Goal: Task Accomplishment & Management: Use online tool/utility

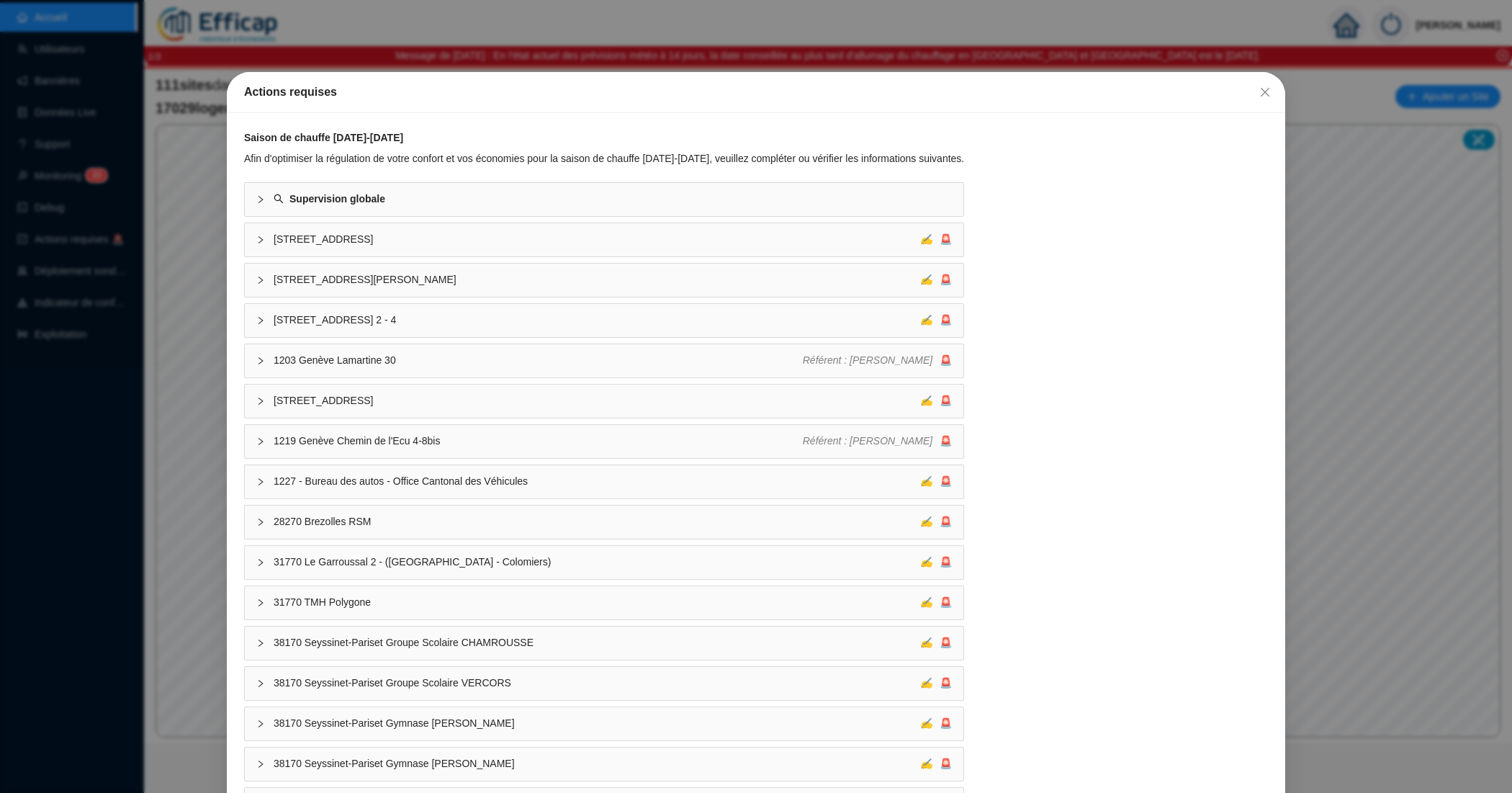
drag, startPoint x: 1255, startPoint y: 98, endPoint x: 1230, endPoint y: 126, distance: 37.5
click at [1255, 100] on button "Close" at bounding box center [1264, 92] width 23 height 23
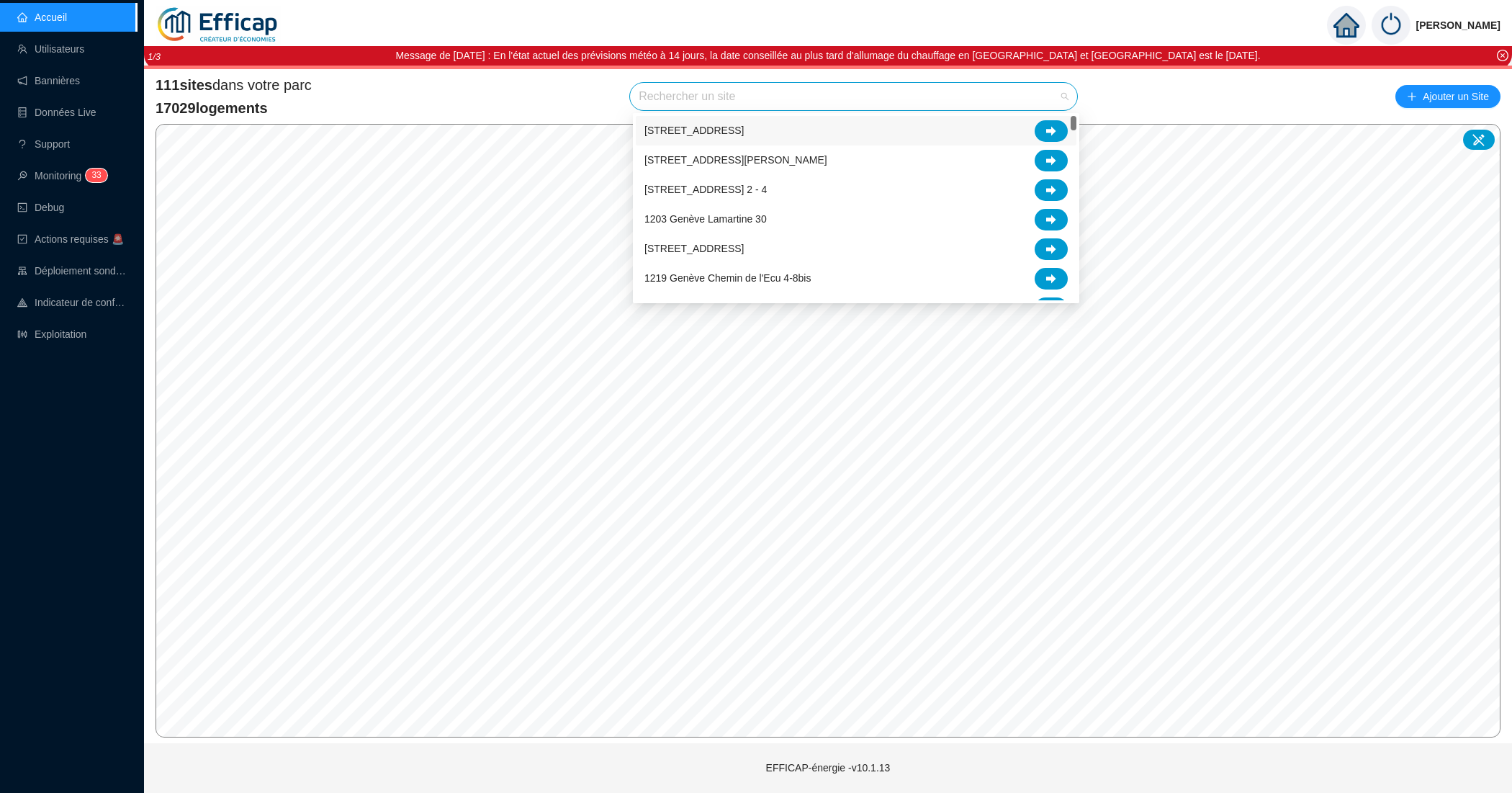
click at [686, 100] on input "search" at bounding box center [847, 96] width 417 height 27
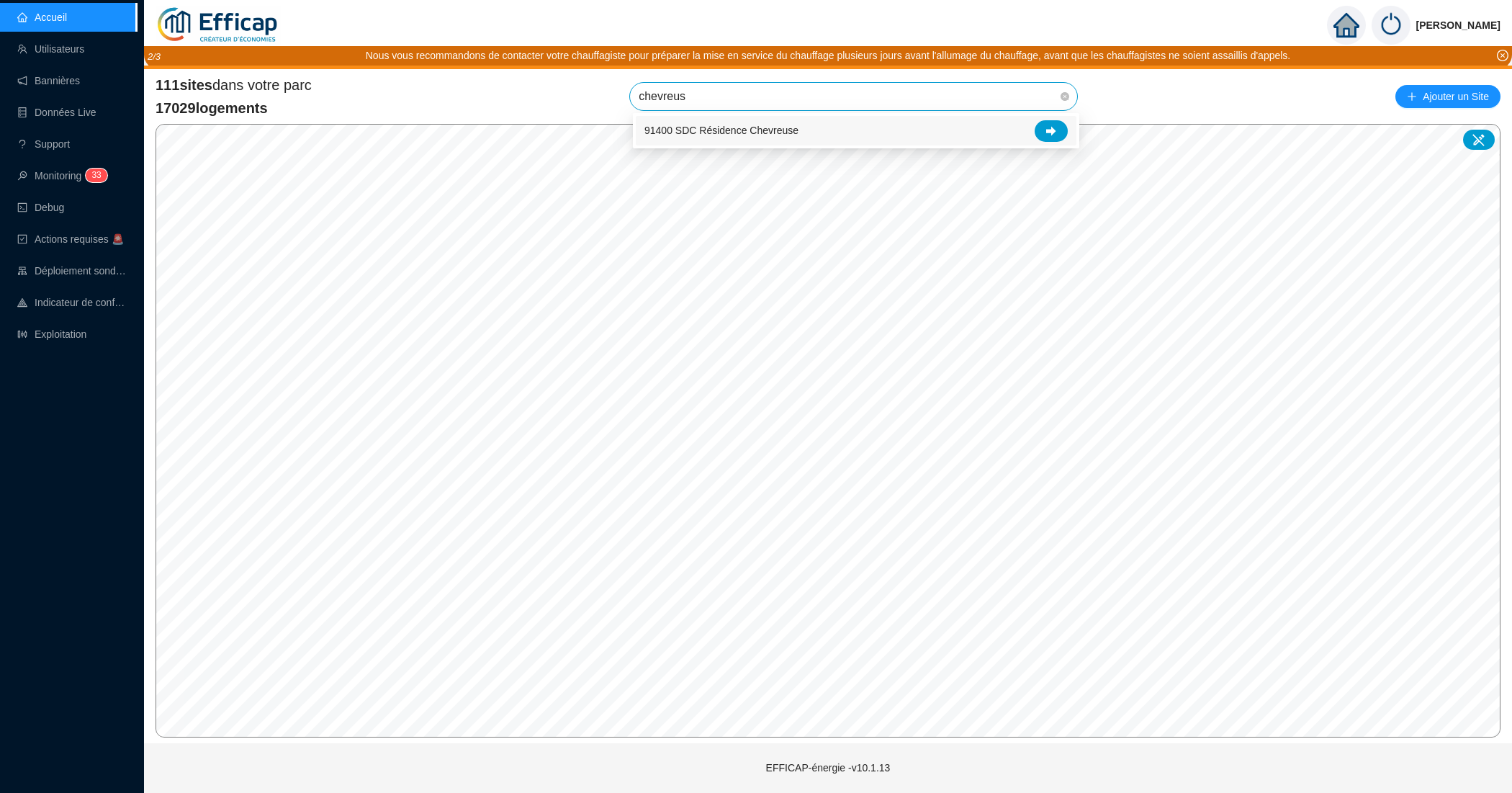
type input "chevreuse"
click at [899, 96] on span "91400 SDC Résidence Chevreuse" at bounding box center [853, 96] width 430 height 27
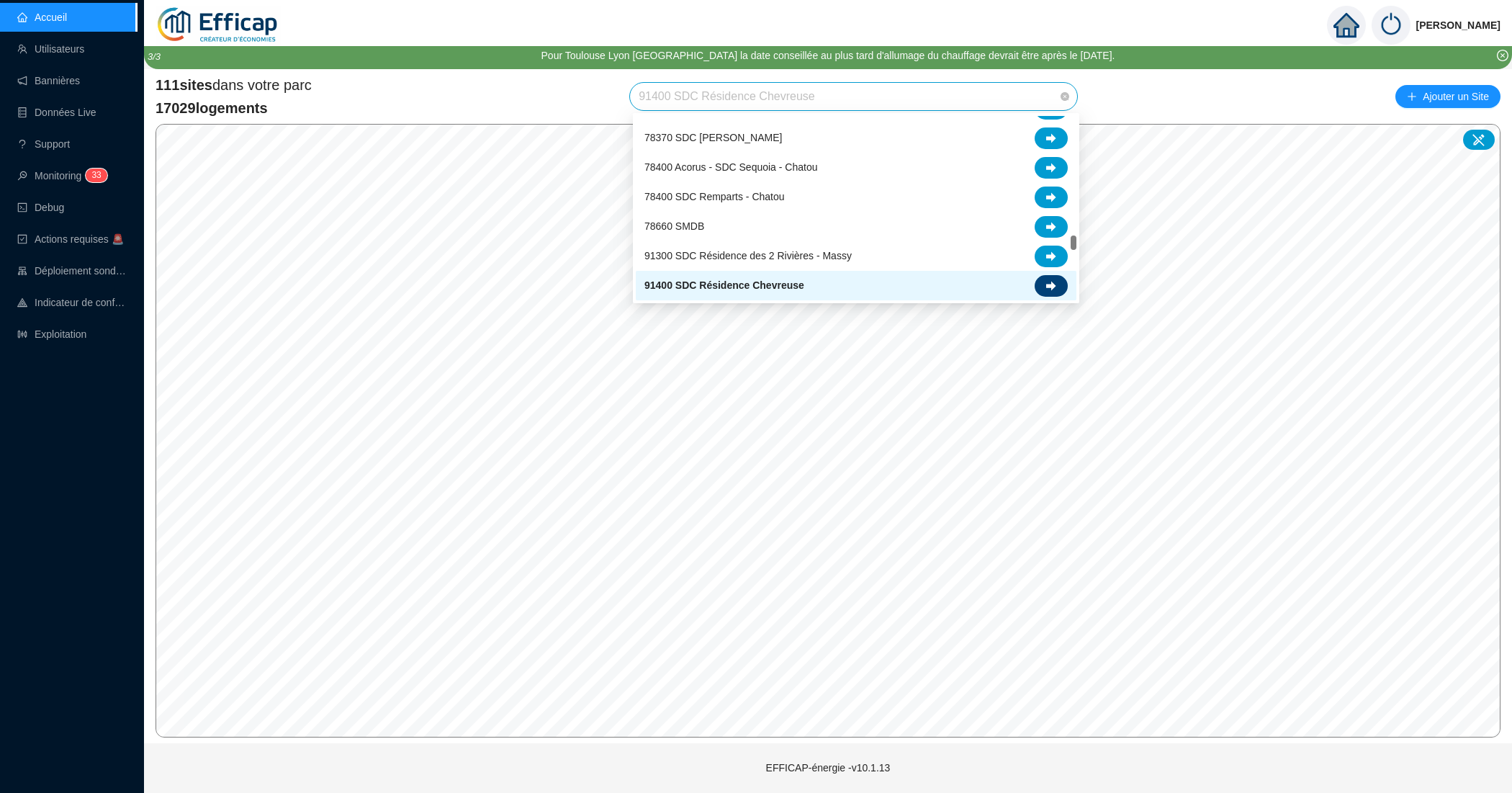
click at [1065, 281] on div at bounding box center [1051, 285] width 33 height 21
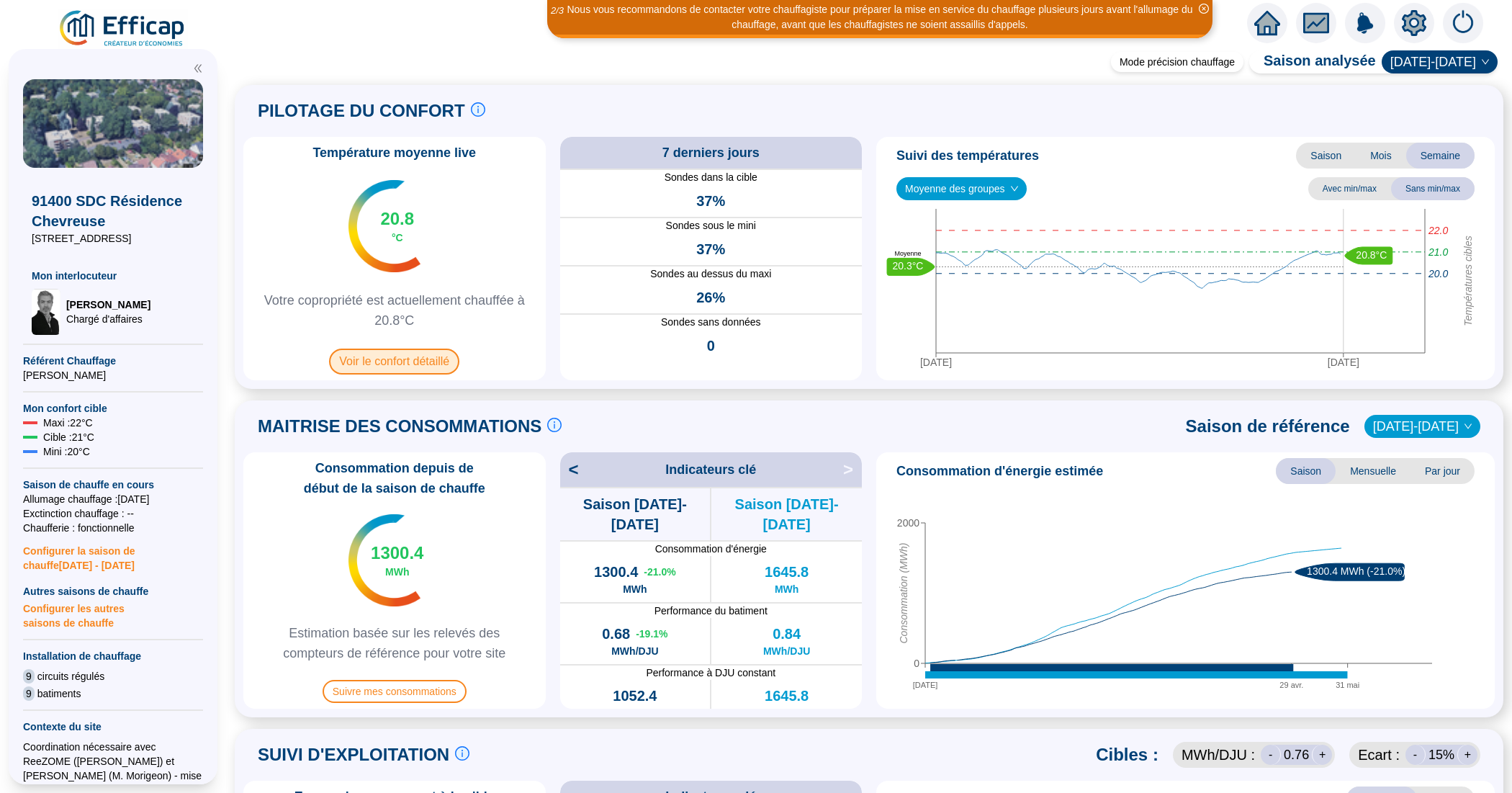
click at [414, 361] on span "Voir le confort détaillé" at bounding box center [394, 362] width 130 height 26
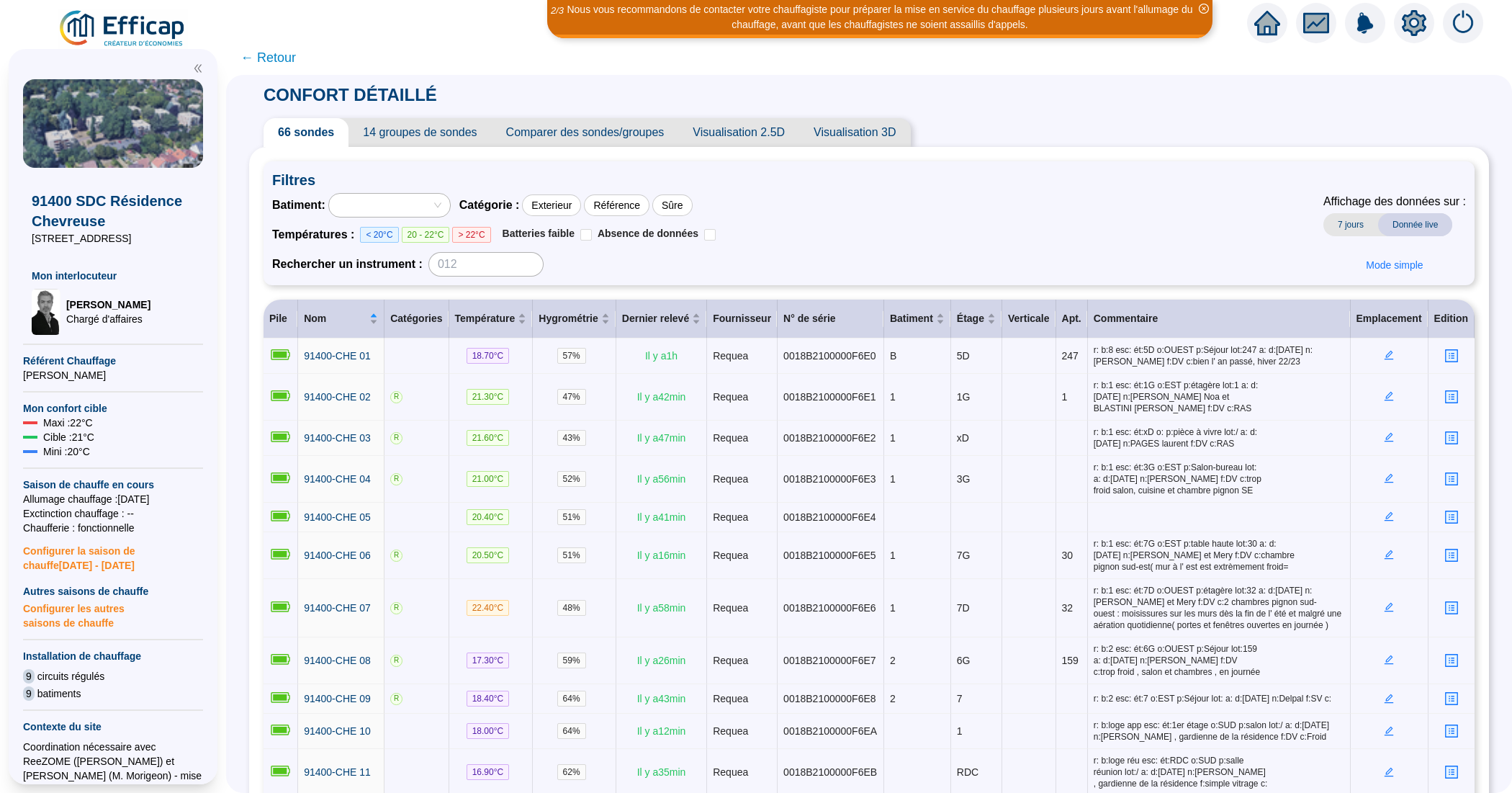
click at [599, 123] on span "Comparer des sondes/groupes" at bounding box center [585, 133] width 187 height 29
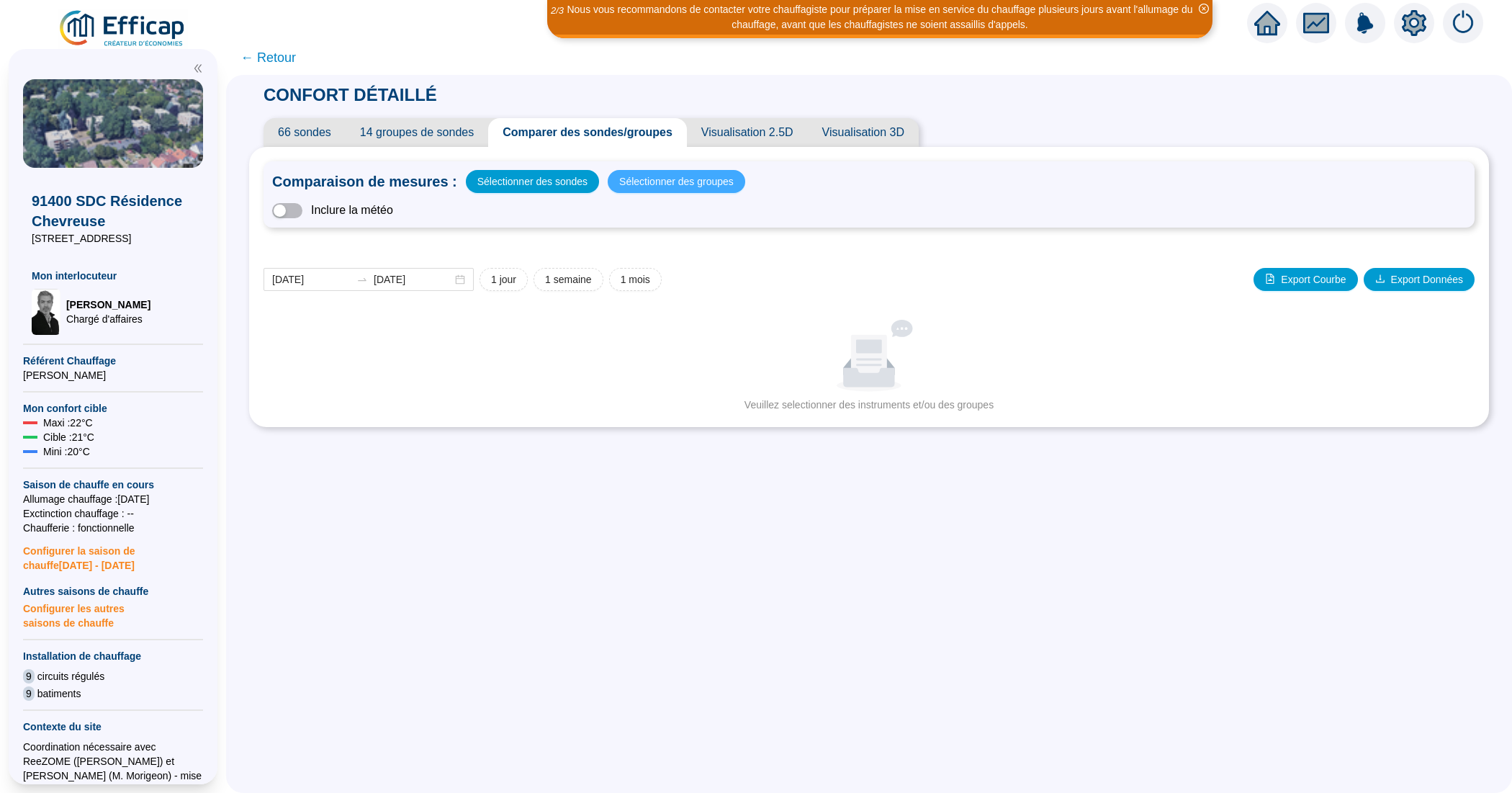
click at [630, 176] on span "Sélectionner des groupes" at bounding box center [676, 181] width 115 height 20
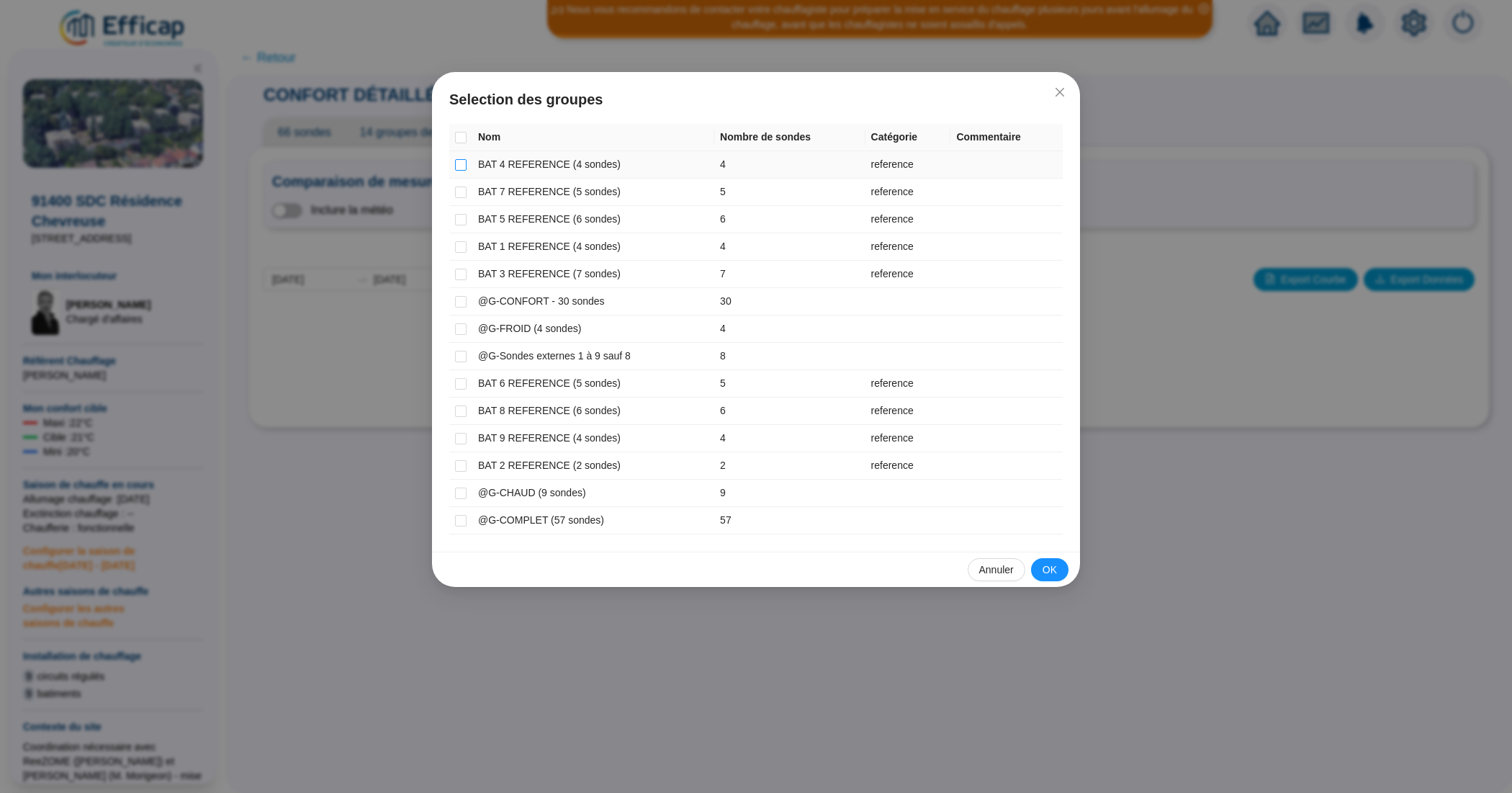
click at [462, 166] on input "checkbox" at bounding box center [461, 165] width 12 height 12
checkbox input "true"
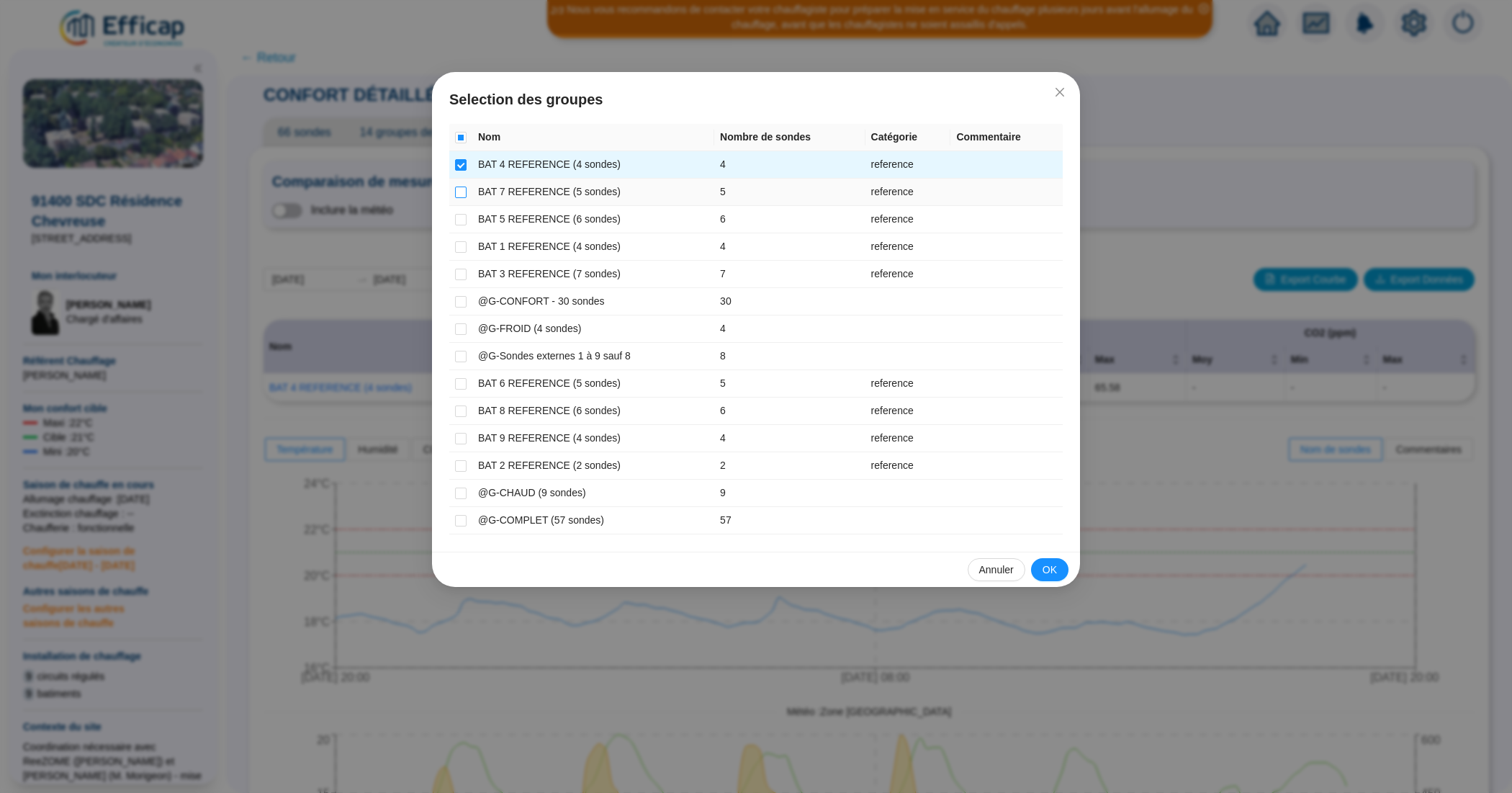
click at [459, 185] on label at bounding box center [461, 192] width 12 height 15
click at [459, 186] on input "checkbox" at bounding box center [461, 192] width 12 height 12
checkbox input "true"
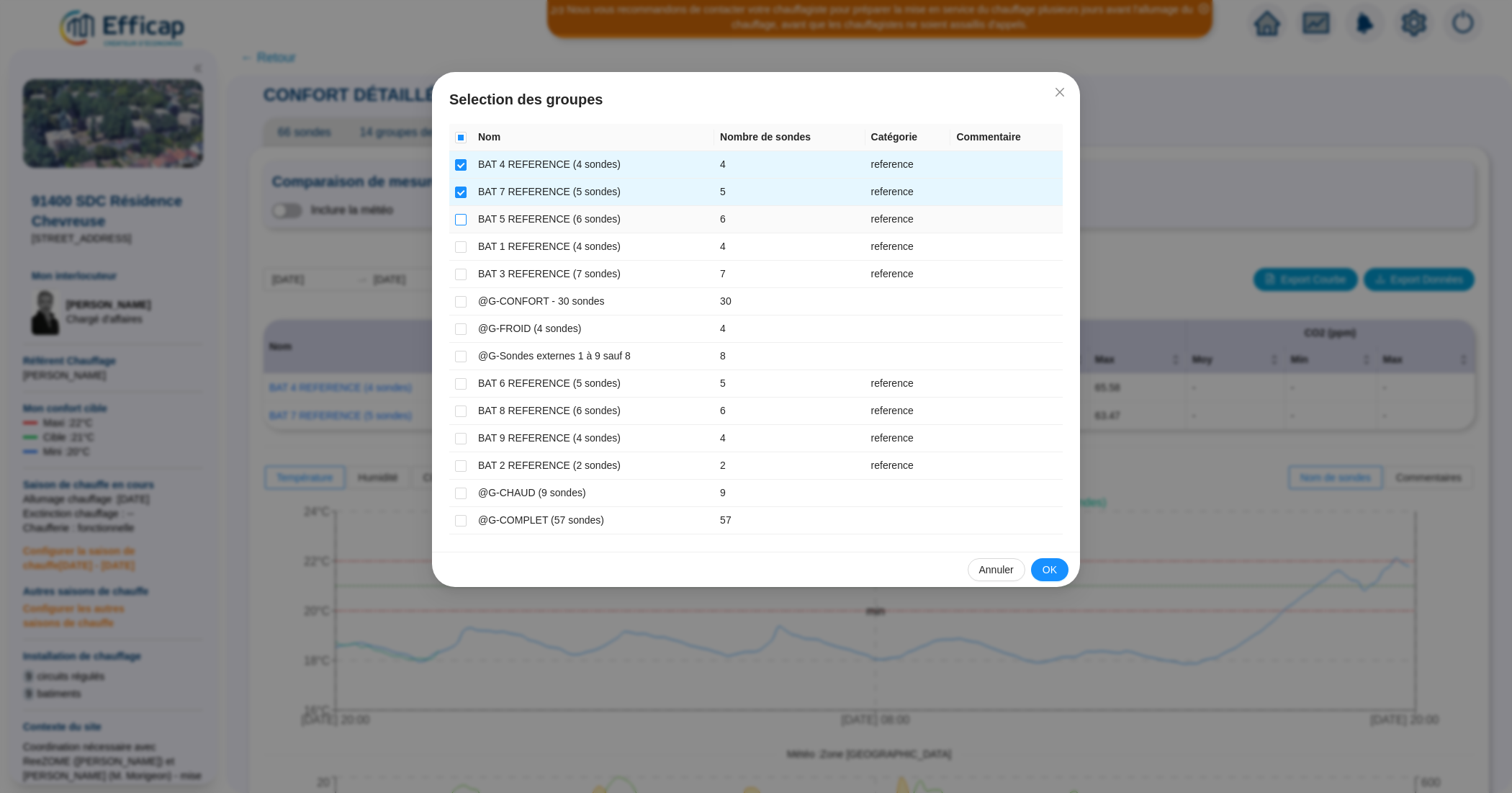
click at [459, 214] on input "checkbox" at bounding box center [461, 220] width 12 height 12
checkbox input "true"
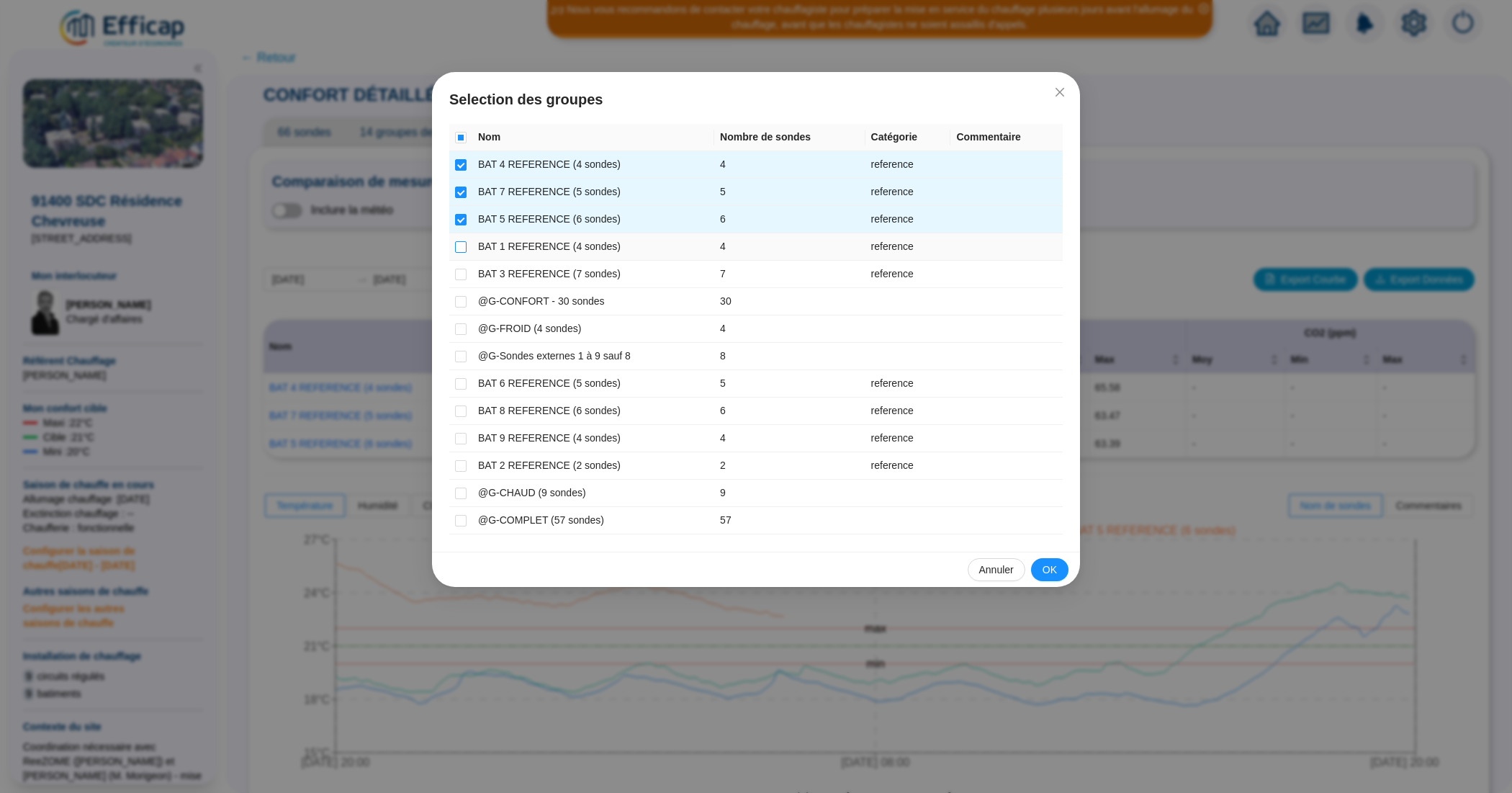
click at [459, 246] on input "checkbox" at bounding box center [461, 247] width 12 height 12
checkbox input "true"
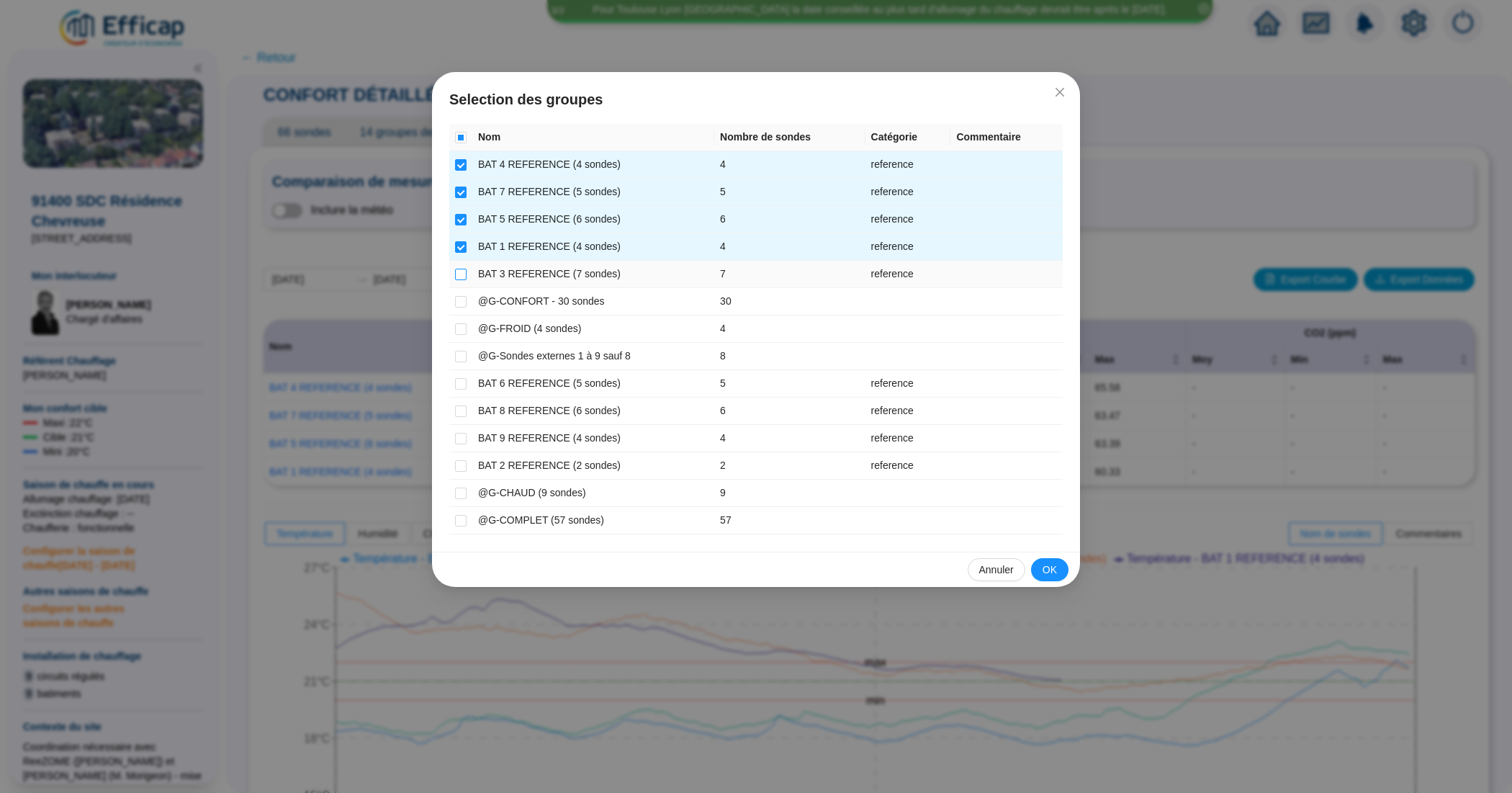
click at [461, 269] on input "checkbox" at bounding box center [461, 275] width 12 height 12
checkbox input "true"
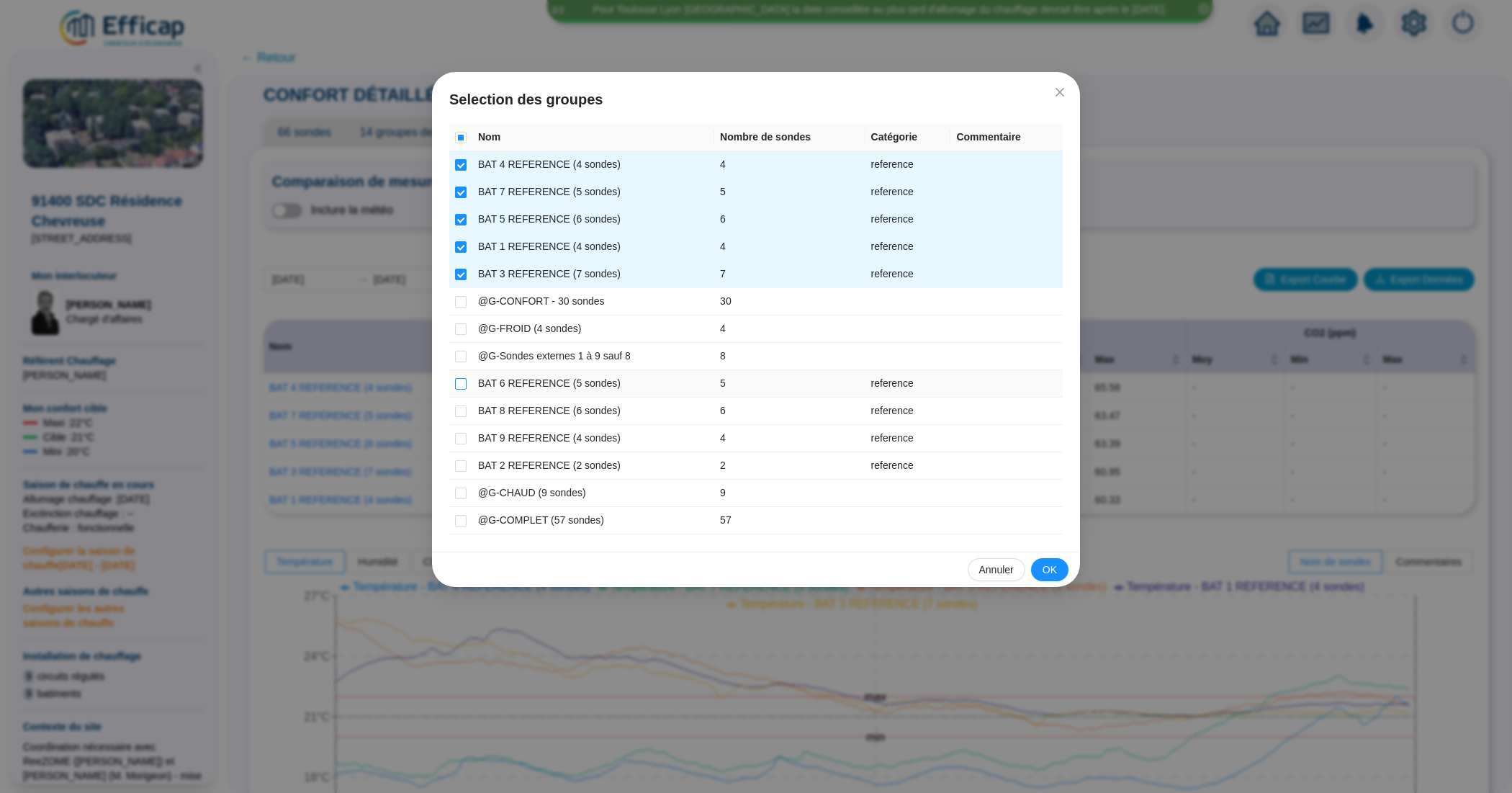
click at [461, 384] on input "checkbox" at bounding box center [461, 384] width 12 height 12
checkbox input "true"
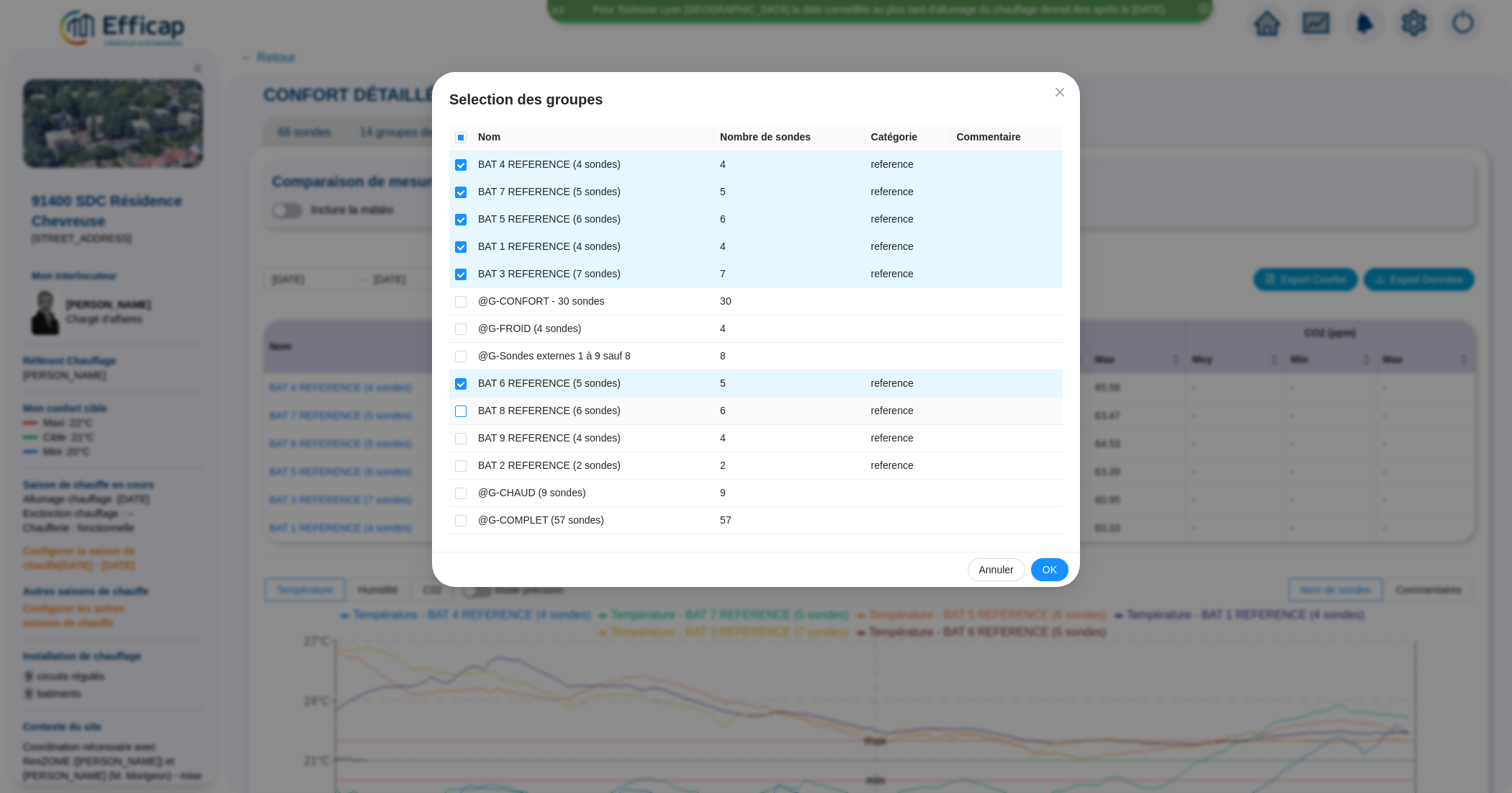
click at [461, 412] on input "checkbox" at bounding box center [461, 411] width 12 height 12
checkbox input "true"
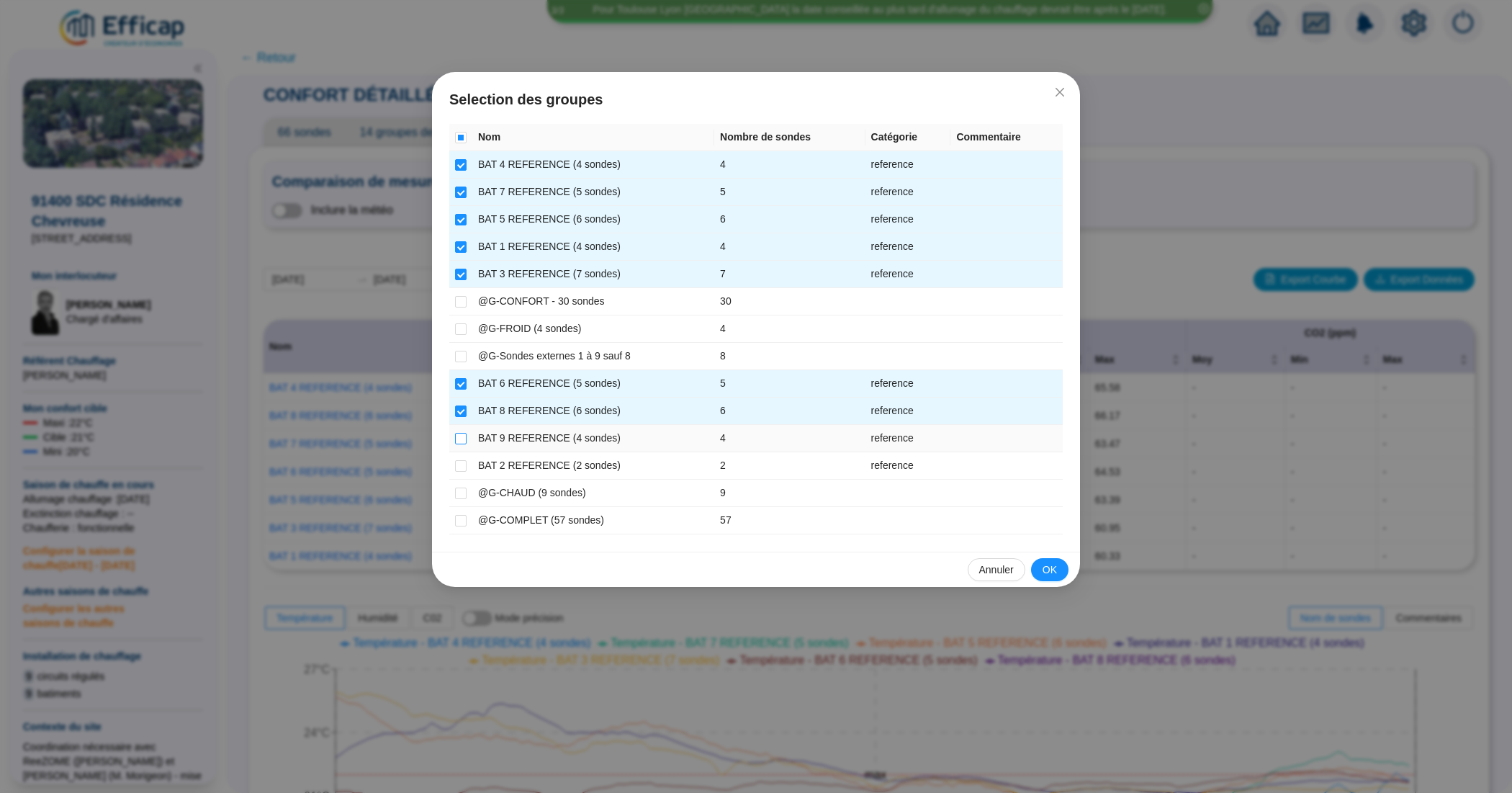
click at [459, 439] on input "checkbox" at bounding box center [461, 439] width 12 height 12
checkbox input "true"
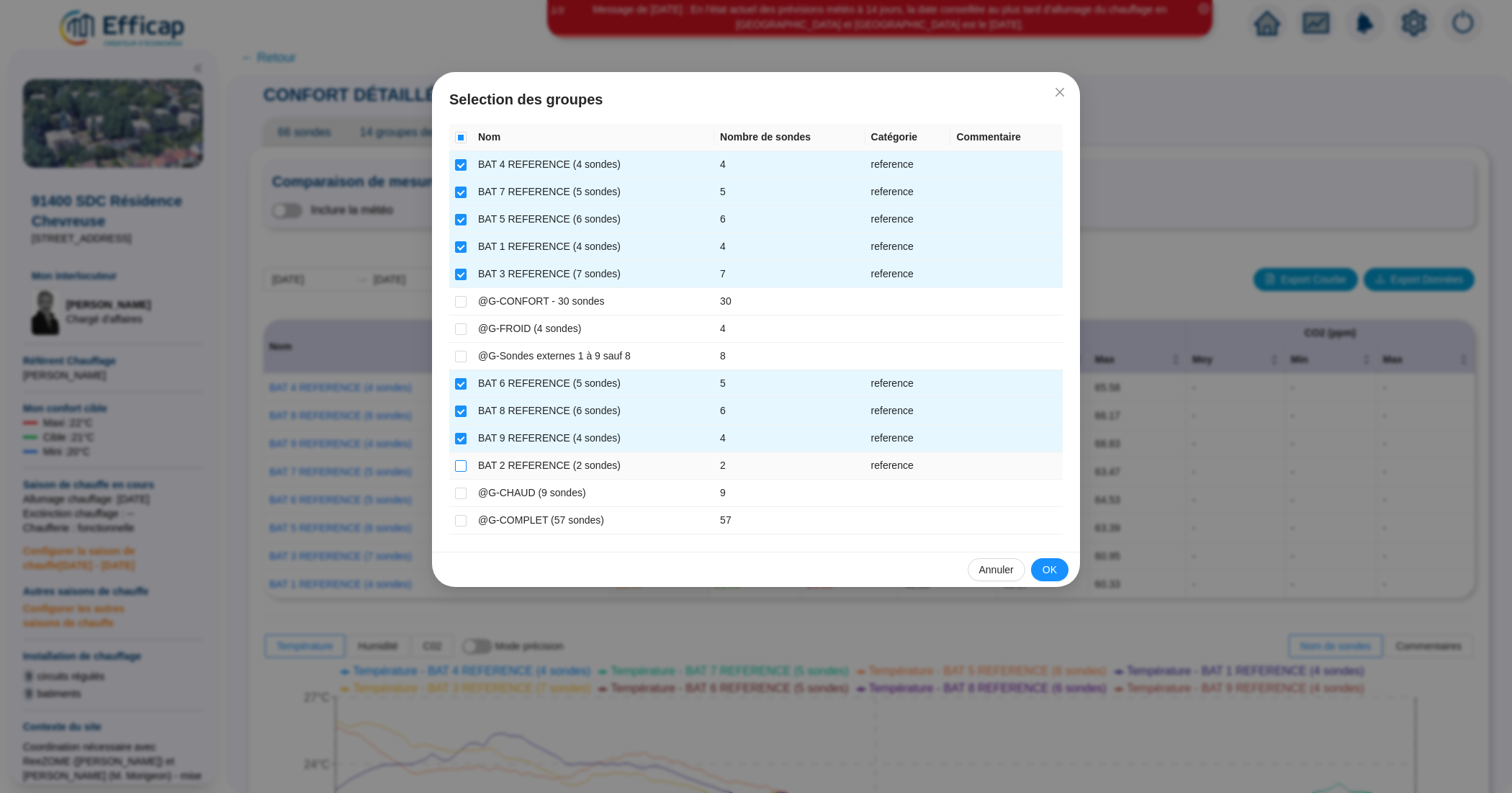
click at [463, 468] on input "checkbox" at bounding box center [461, 466] width 12 height 12
checkbox input "true"
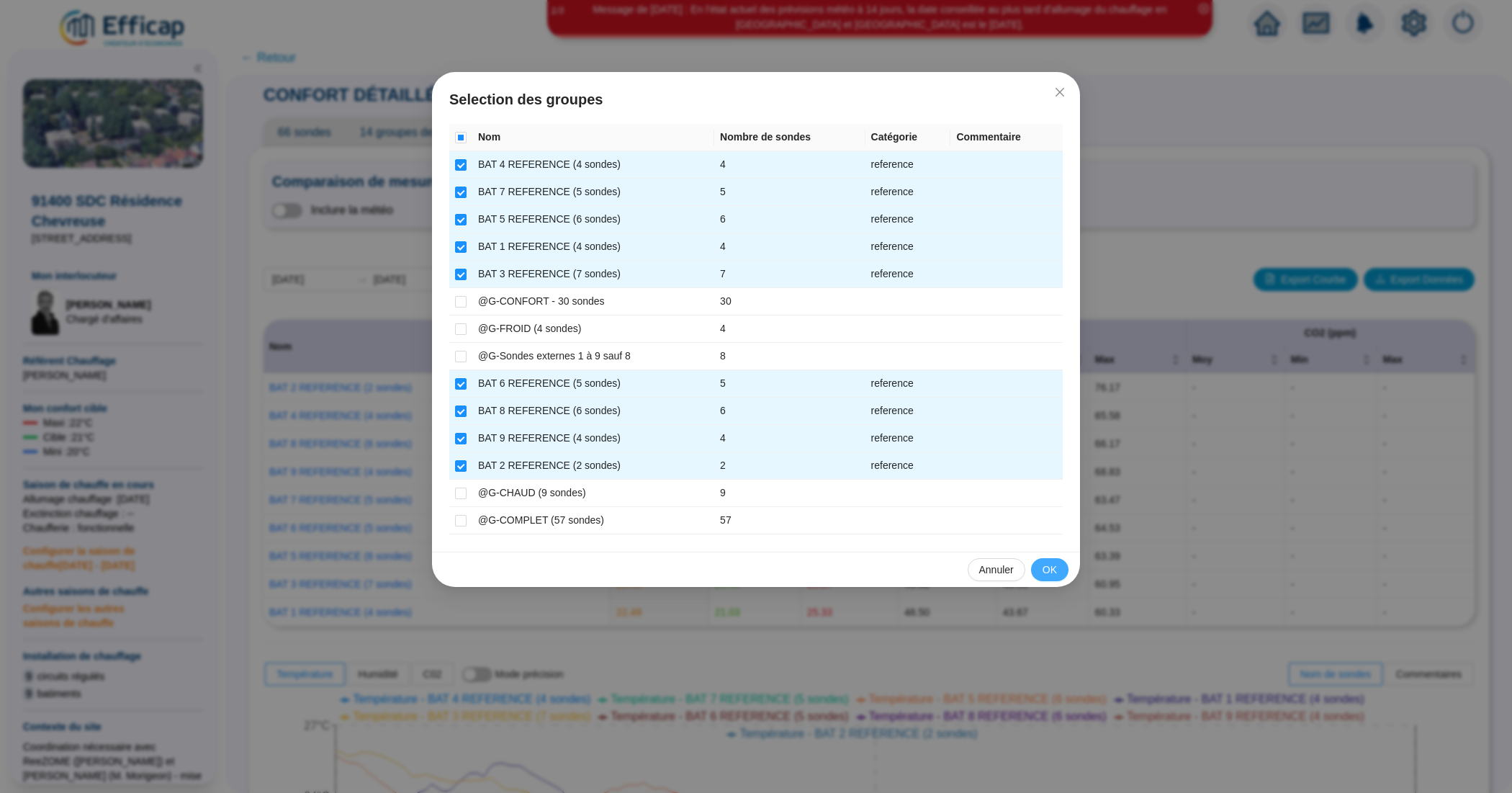
click at [1053, 573] on span "OK" at bounding box center [1049, 570] width 14 height 15
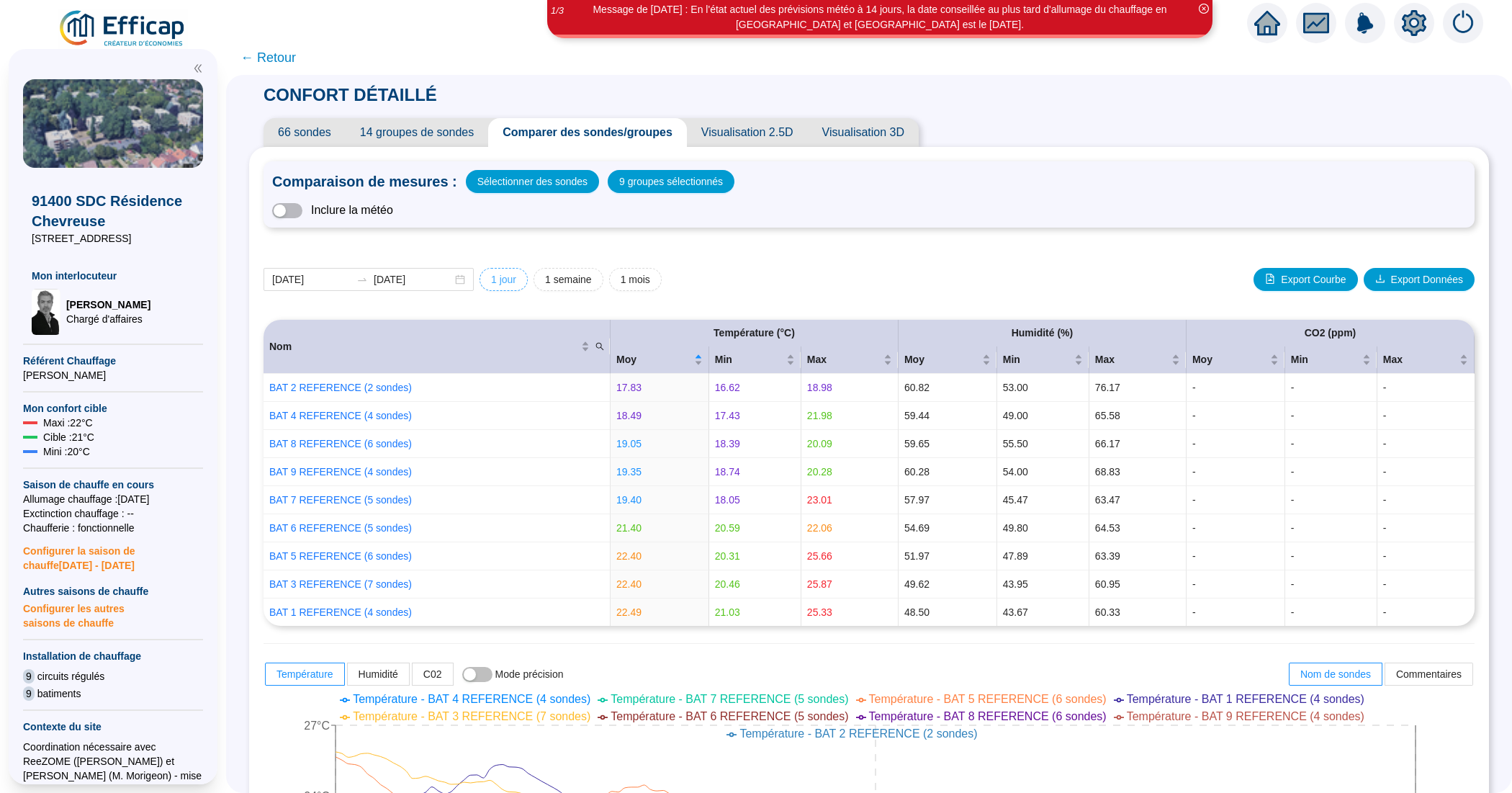
click at [513, 278] on span "1 jour" at bounding box center [504, 280] width 26 height 15
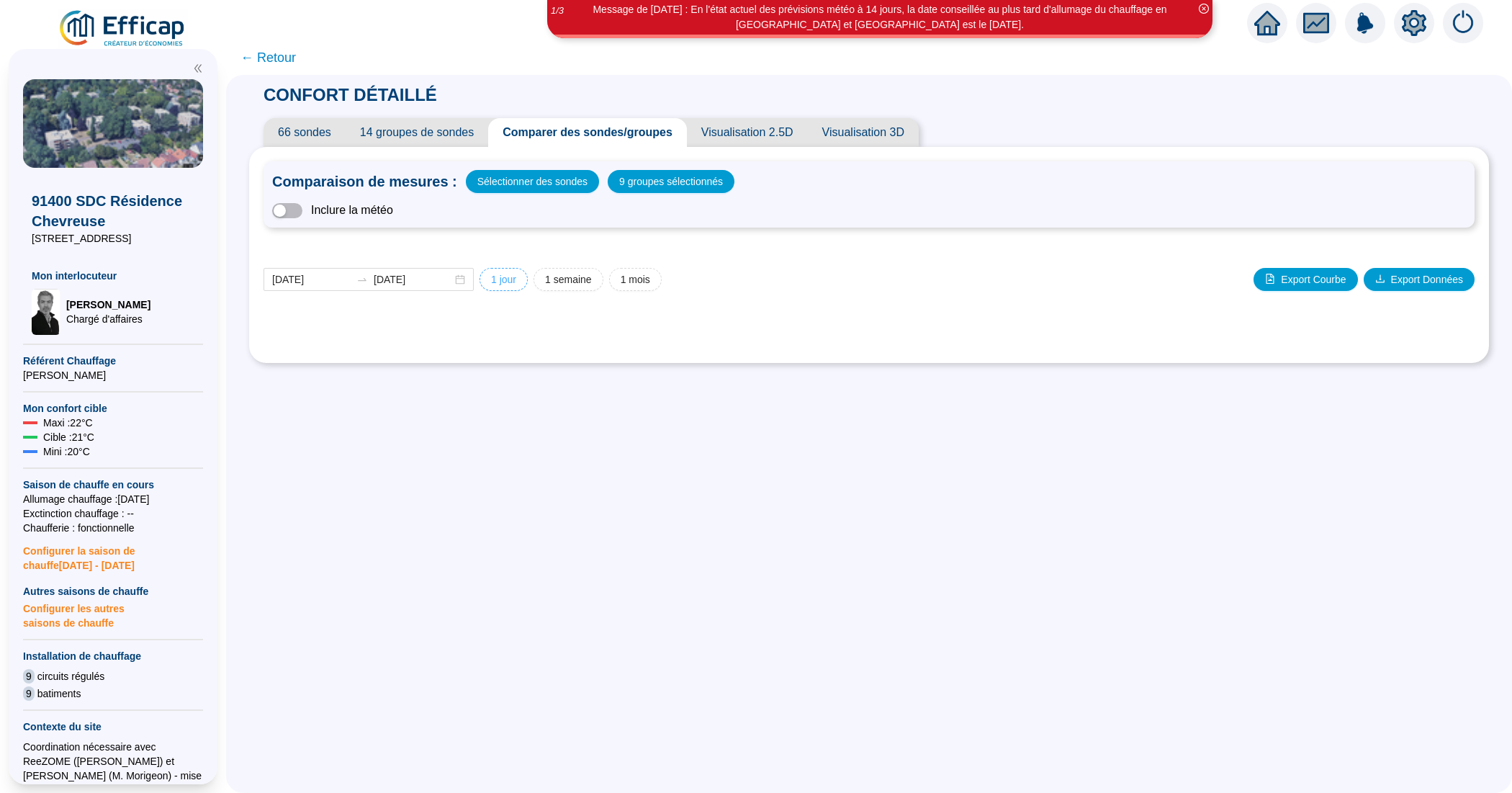
type input "[DATE]"
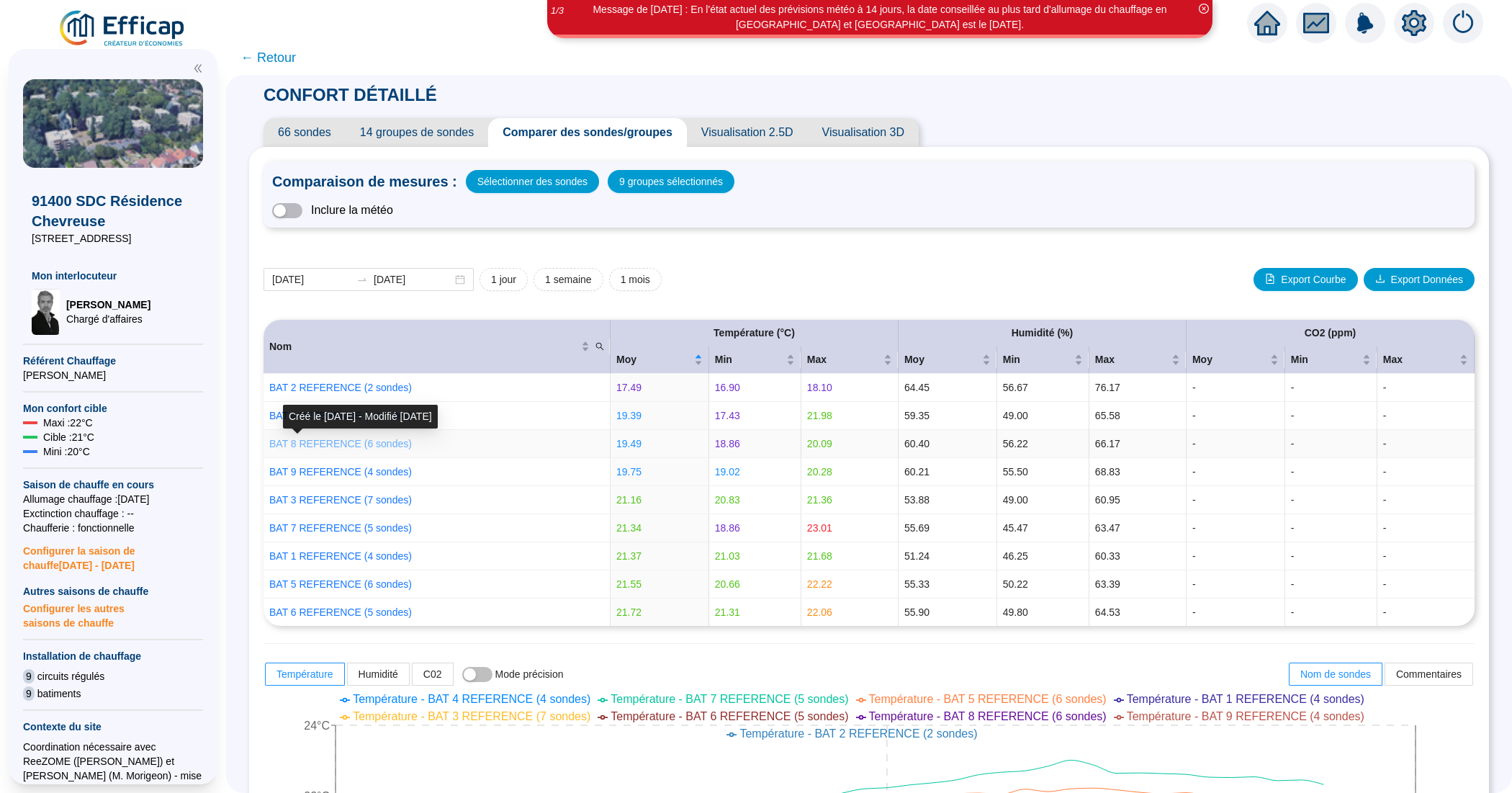
click at [349, 442] on link "BAT 8 REFERENCE (6 sondes)" at bounding box center [340, 444] width 143 height 12
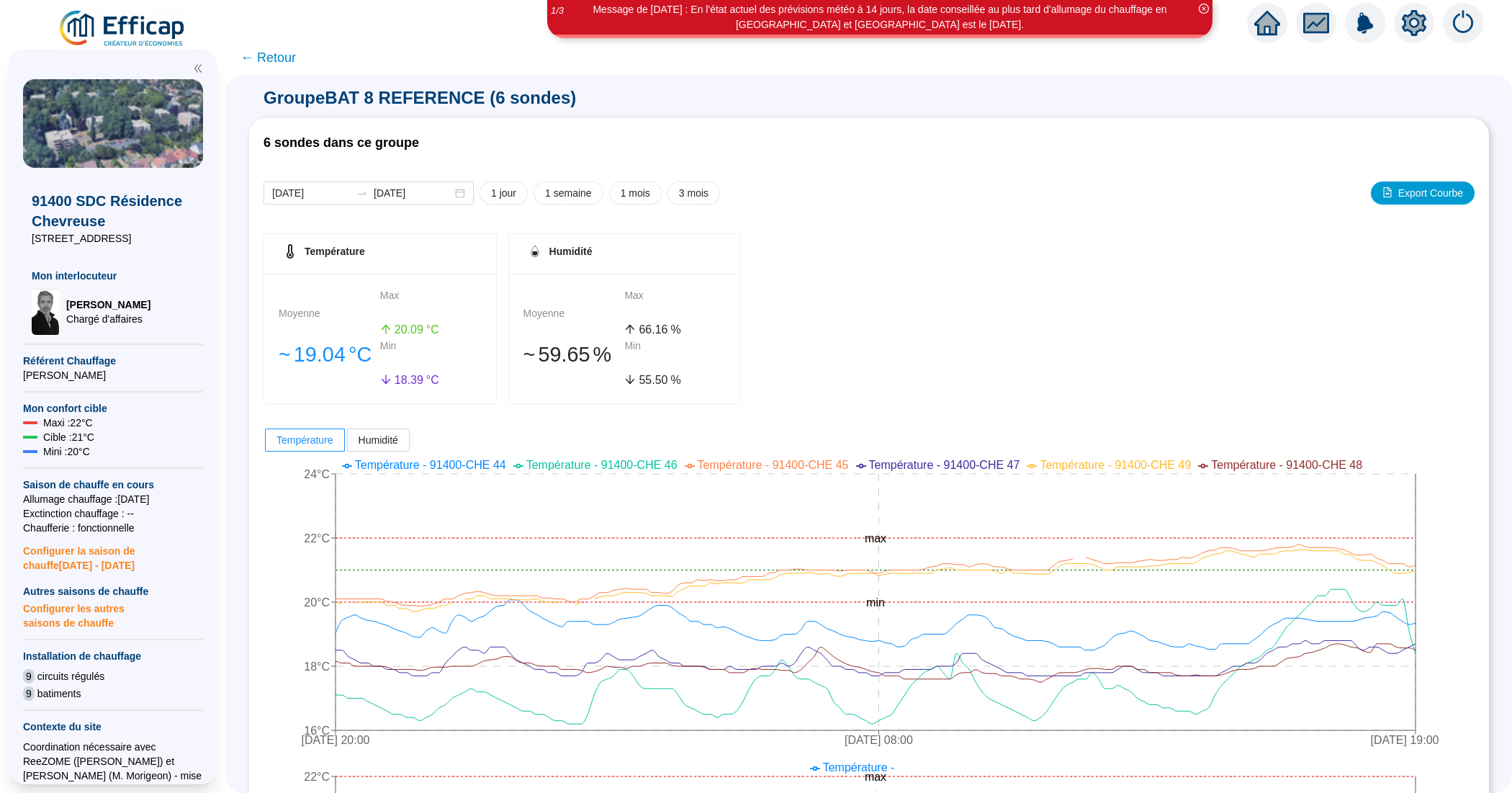
click at [285, 58] on span "← Retour" at bounding box center [268, 58] width 55 height 20
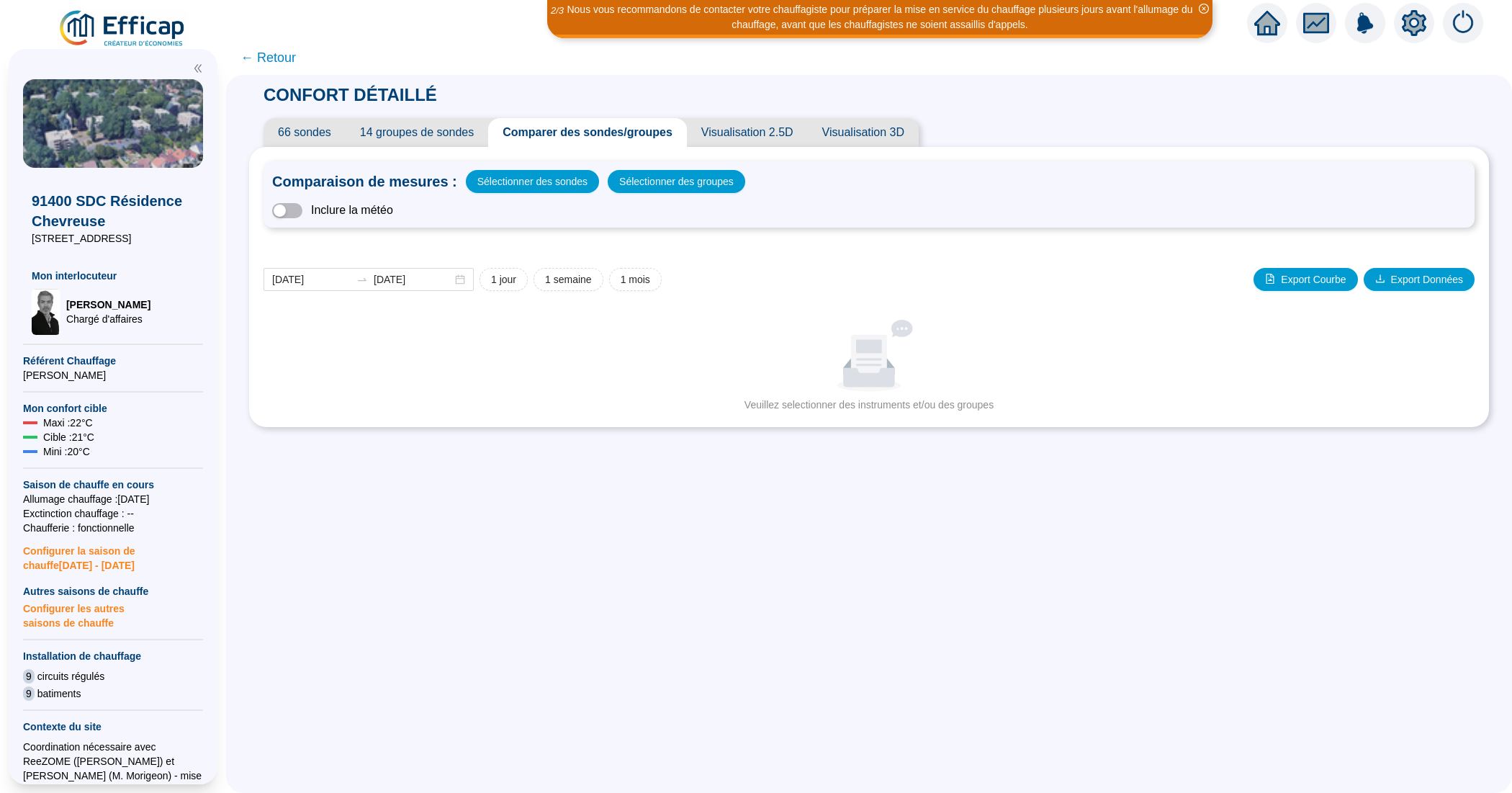
click at [289, 55] on span "← Retour" at bounding box center [268, 58] width 55 height 20
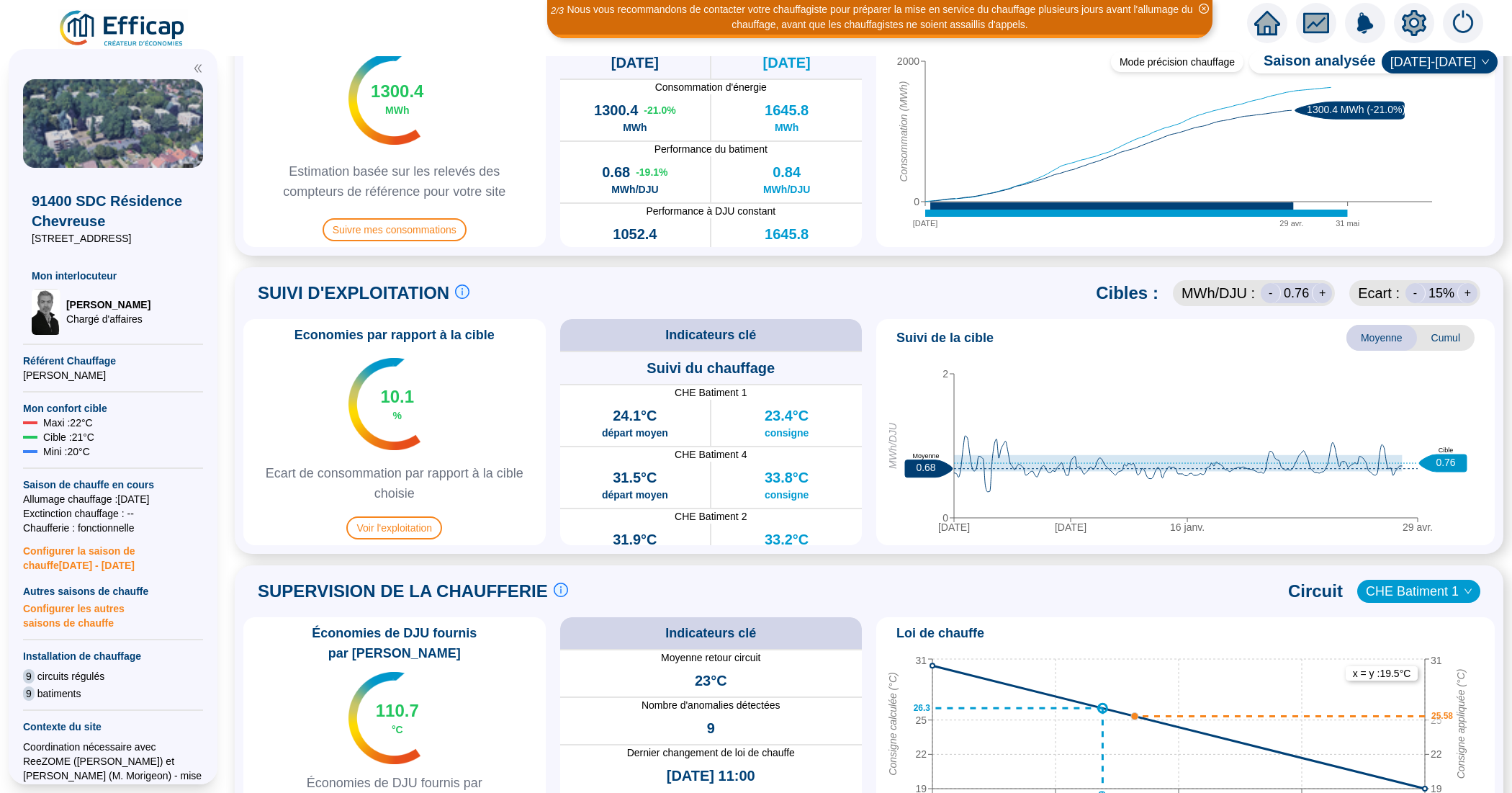
scroll to position [540, 0]
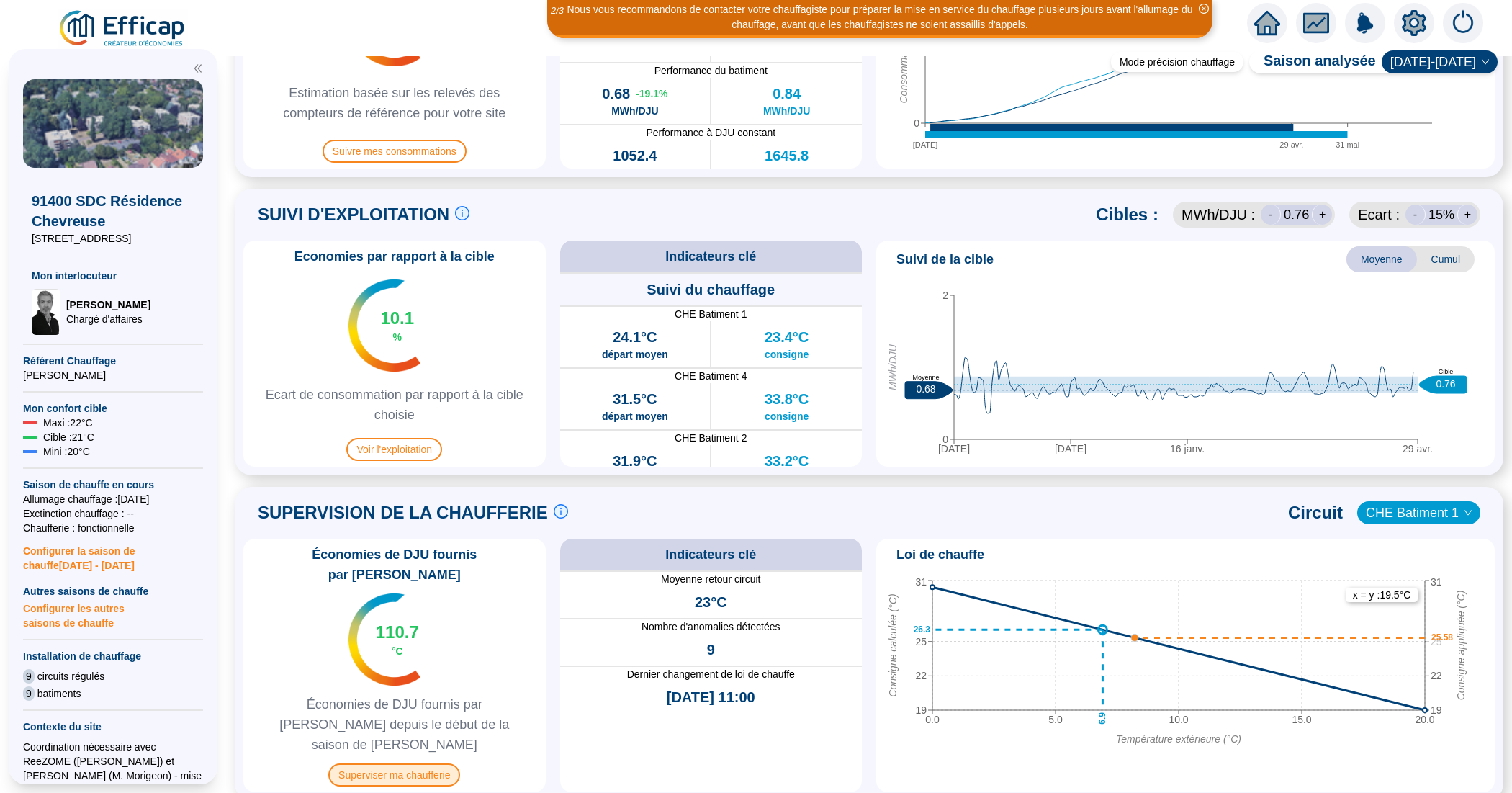
click at [425, 763] on span "Superviser ma chaufferie" at bounding box center [394, 774] width 132 height 23
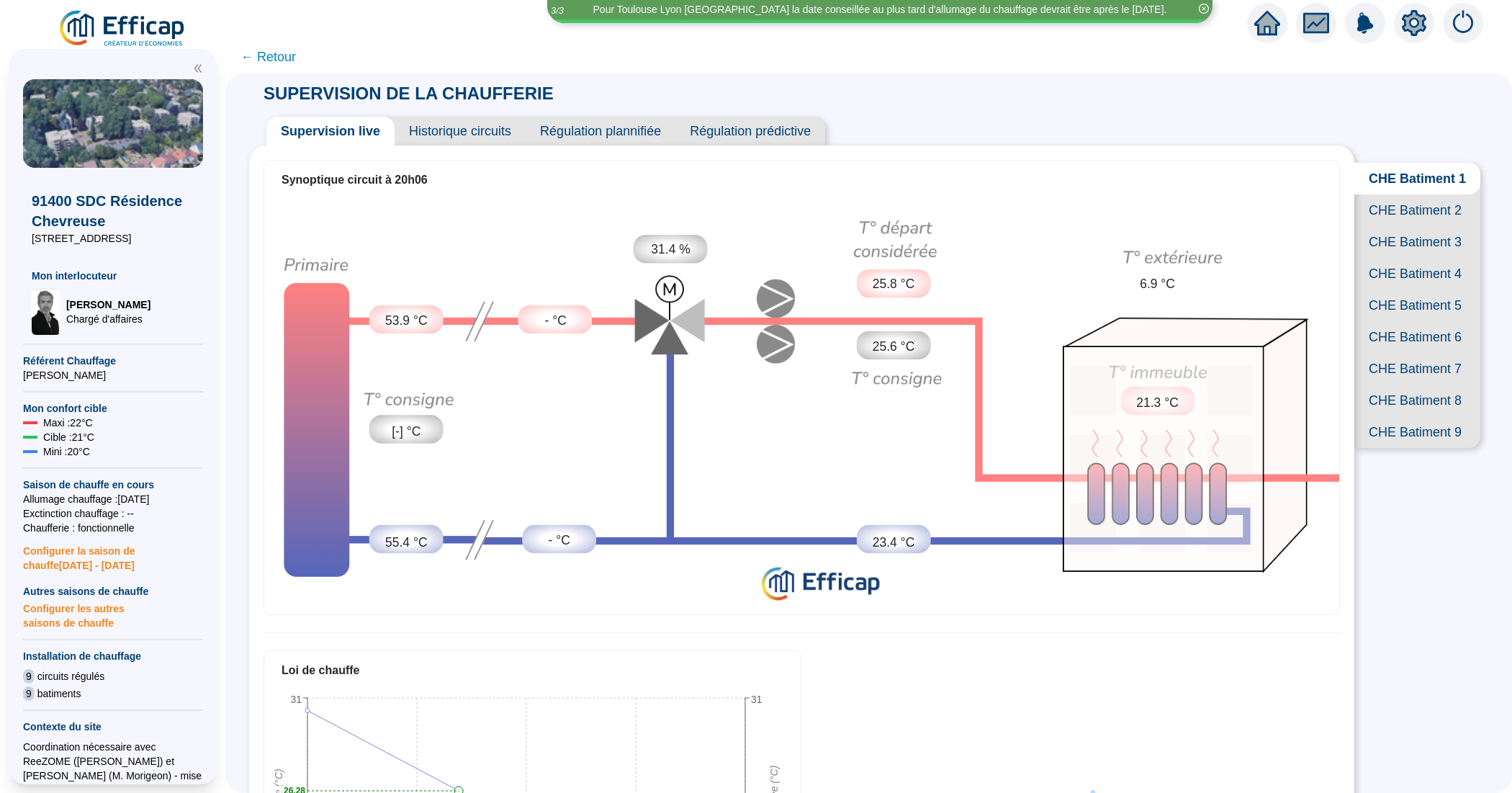
click at [1430, 416] on span "CHE Batiment 8" at bounding box center [1418, 400] width 126 height 31
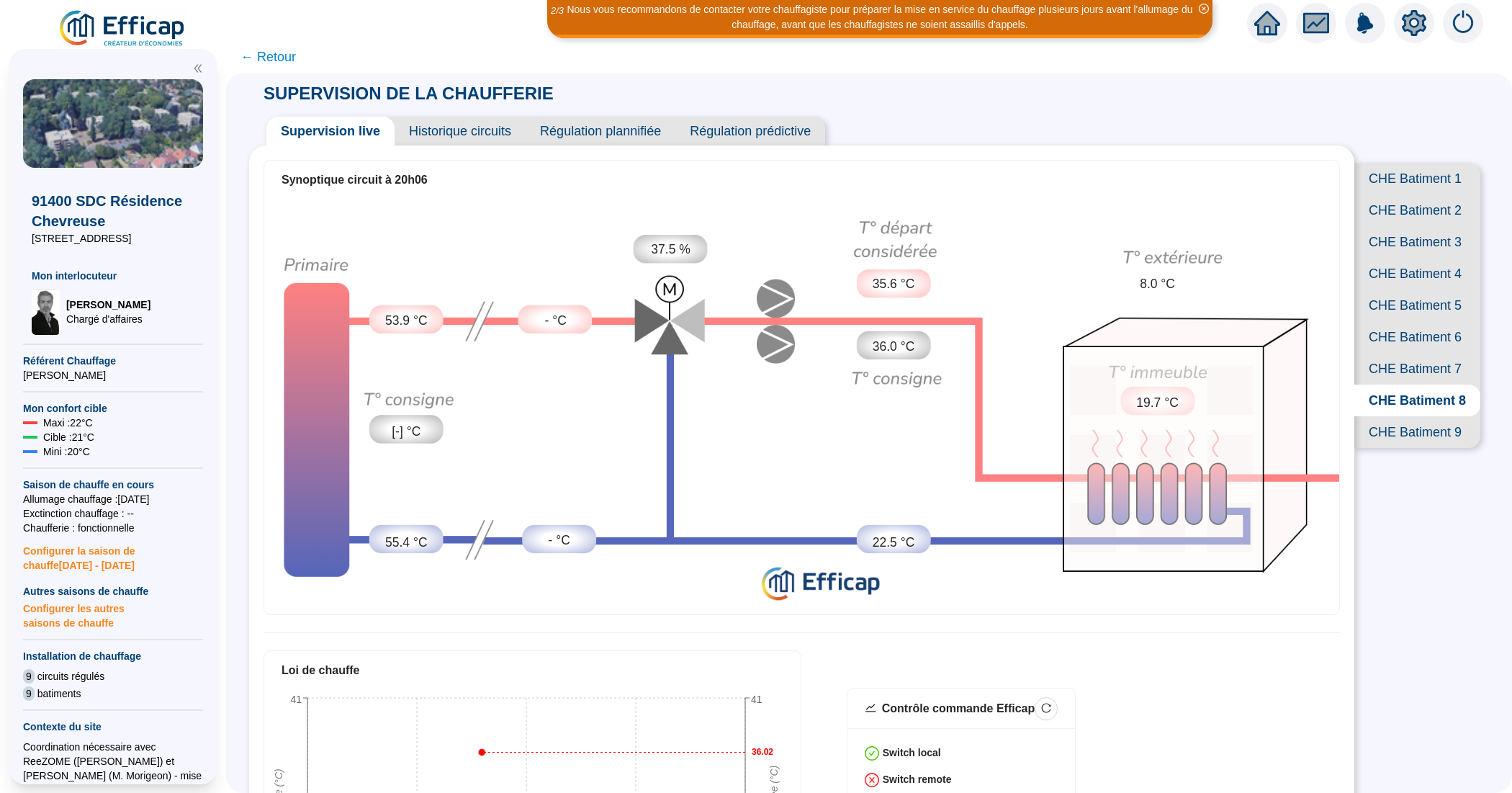
click at [481, 135] on span "Historique circuits" at bounding box center [460, 131] width 131 height 29
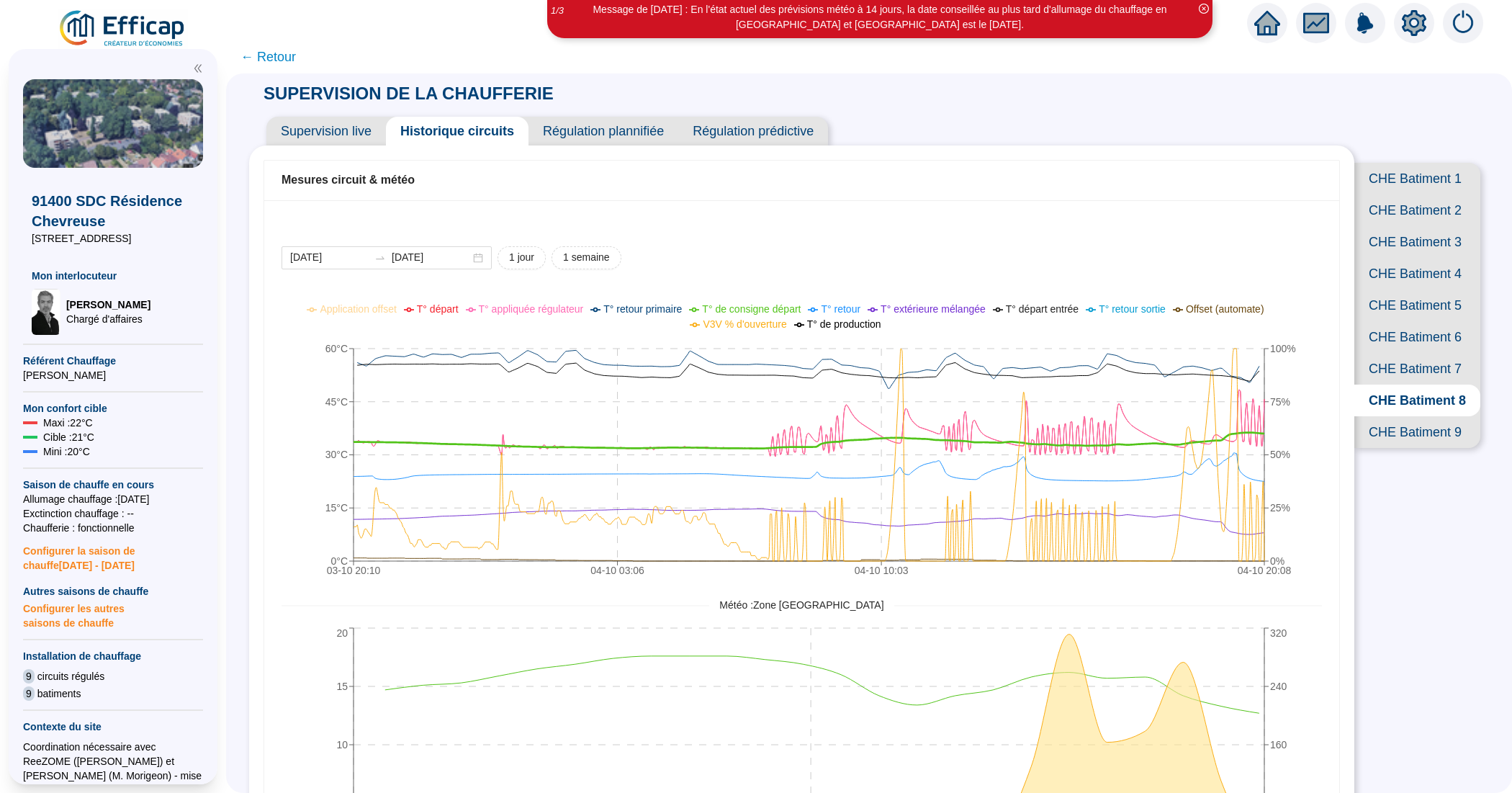
click at [339, 134] on span "Supervision live" at bounding box center [326, 131] width 119 height 29
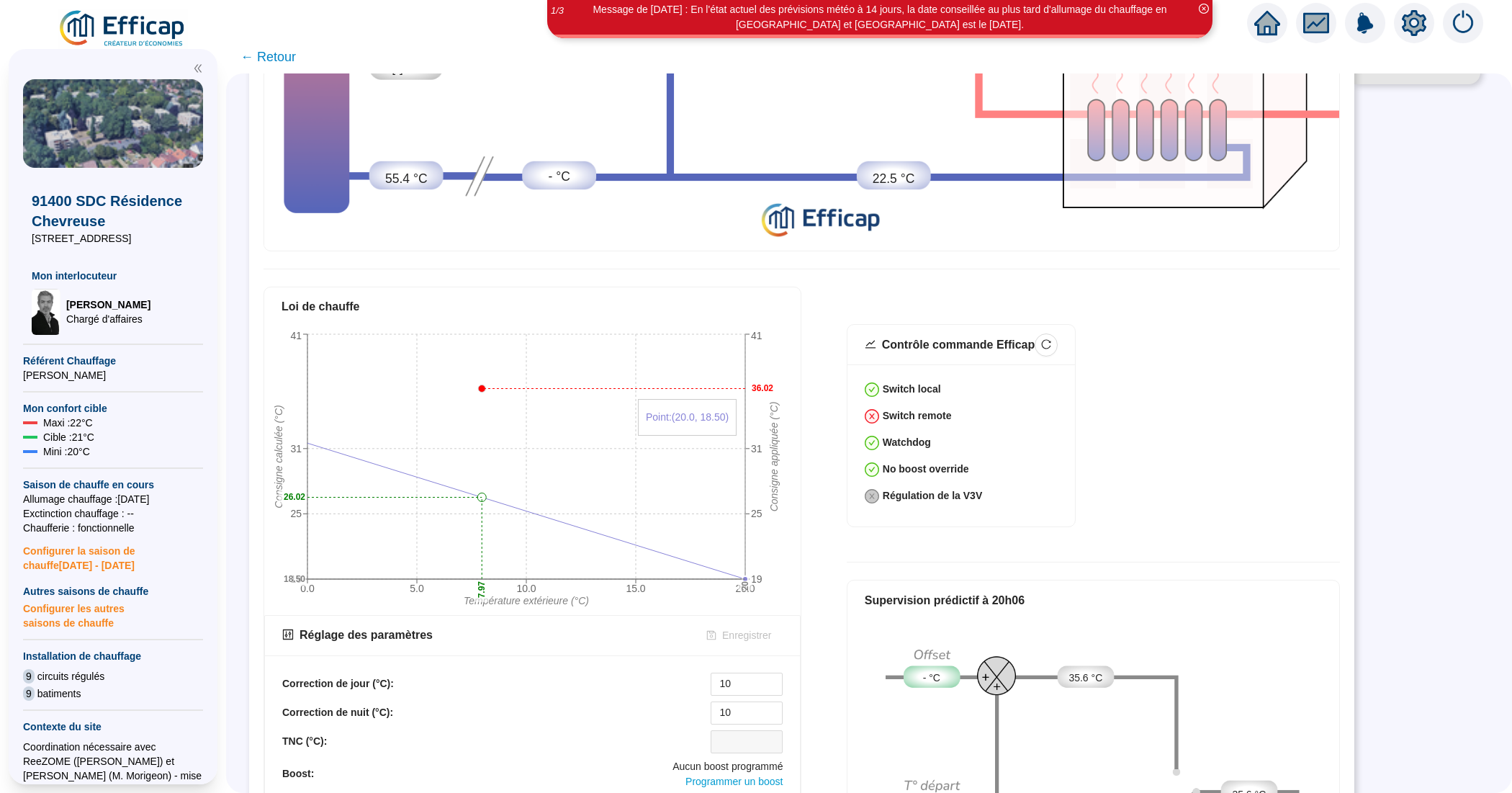
scroll to position [502, 0]
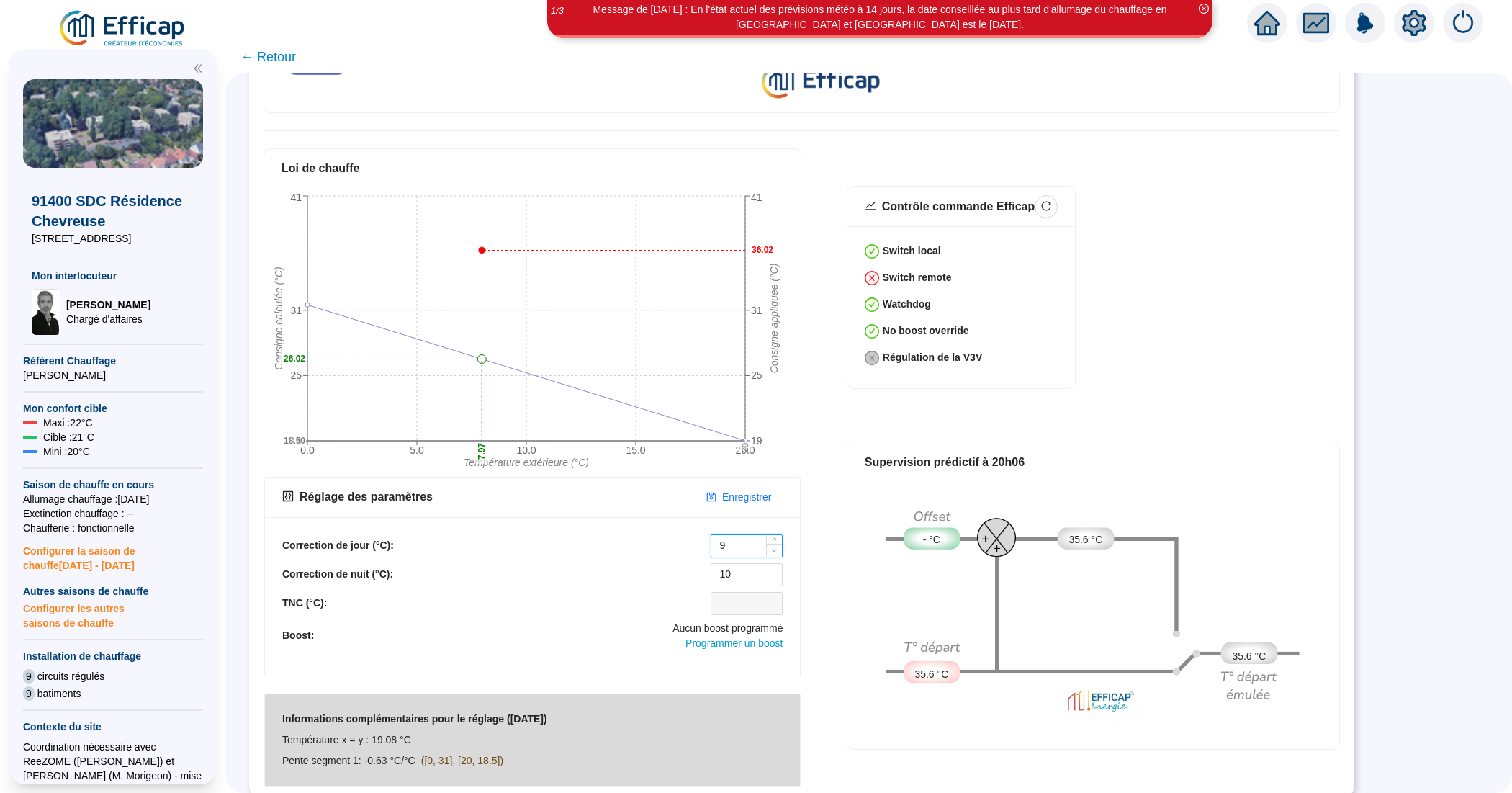
click at [776, 544] on span "Decrease Value" at bounding box center [773, 550] width 16 height 13
click at [776, 539] on icon "up" at bounding box center [774, 541] width 5 height 5
type input "10"
click at [776, 539] on icon "up" at bounding box center [774, 541] width 5 height 5
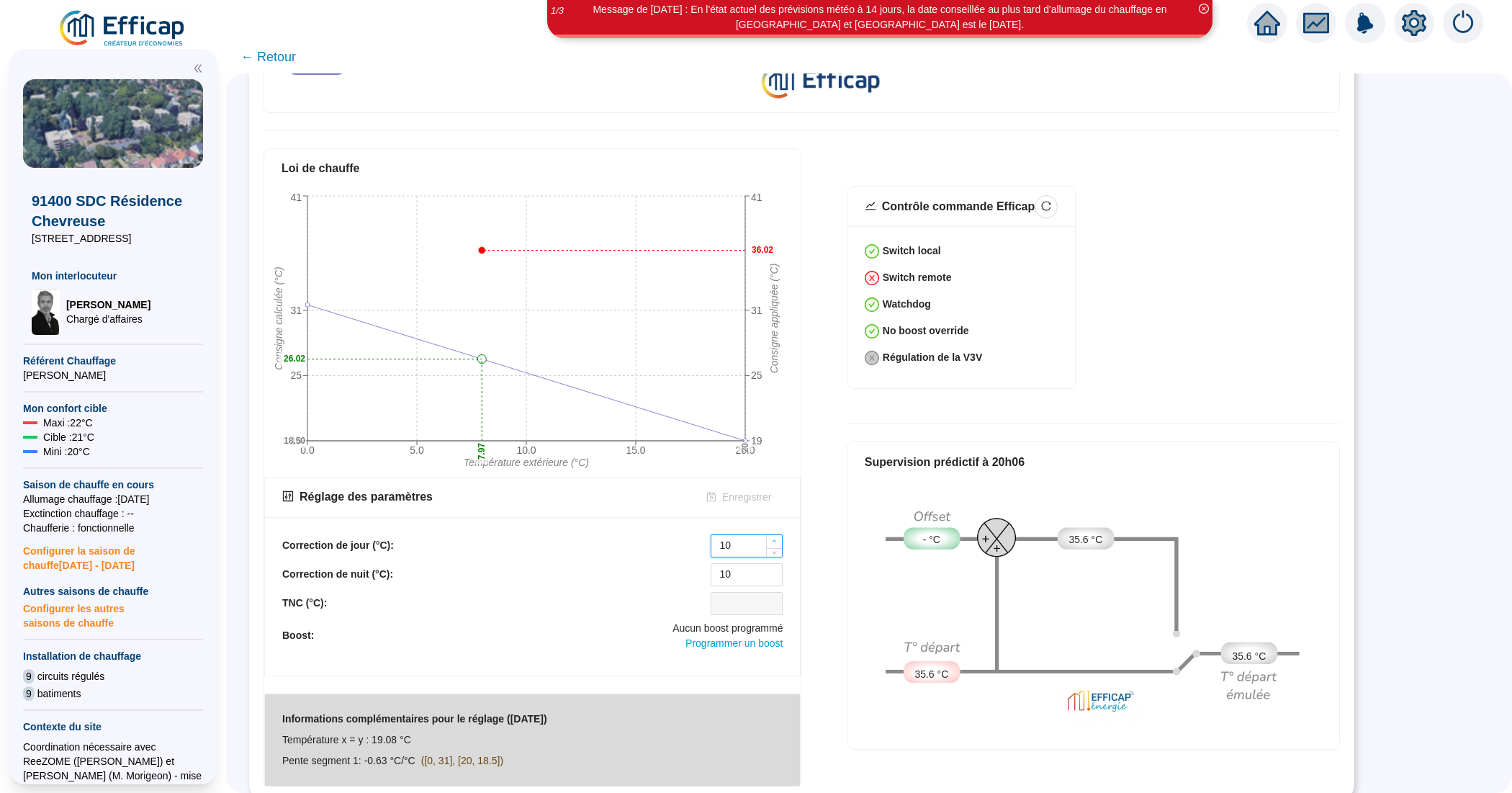
click at [776, 539] on icon "up" at bounding box center [774, 541] width 5 height 5
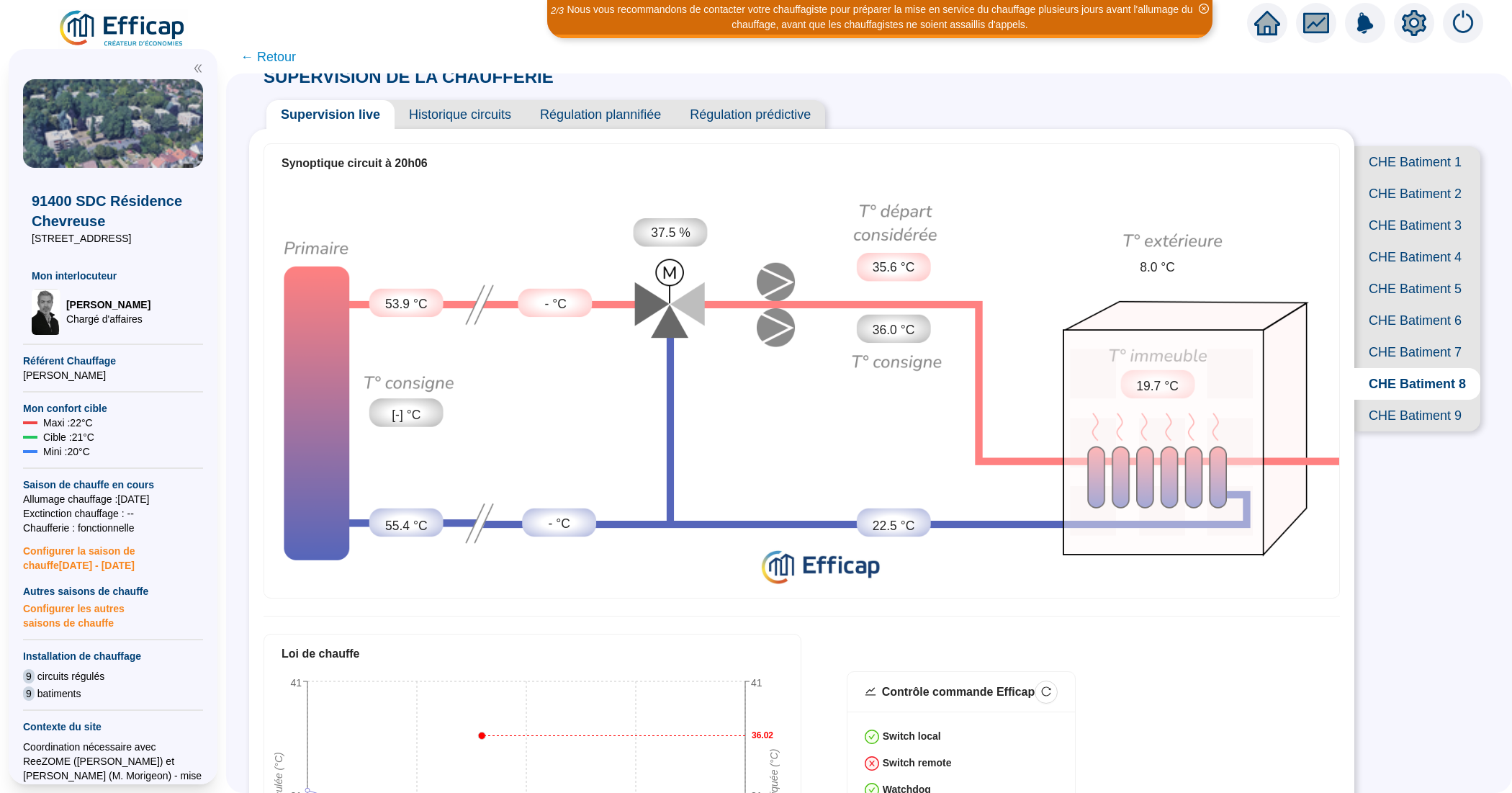
scroll to position [0, 0]
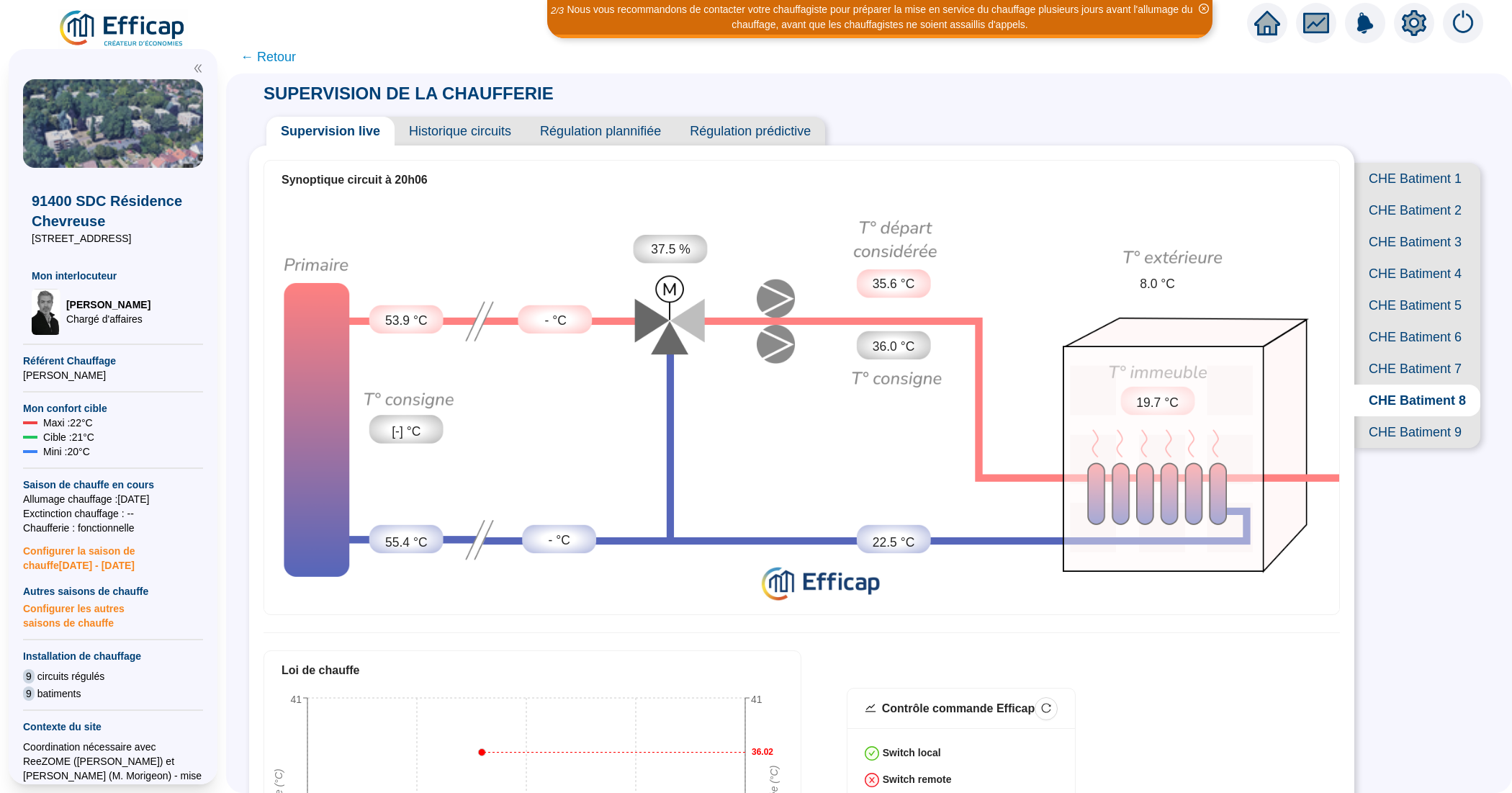
click at [1393, 385] on span "CHE Batiment 7" at bounding box center [1418, 368] width 126 height 31
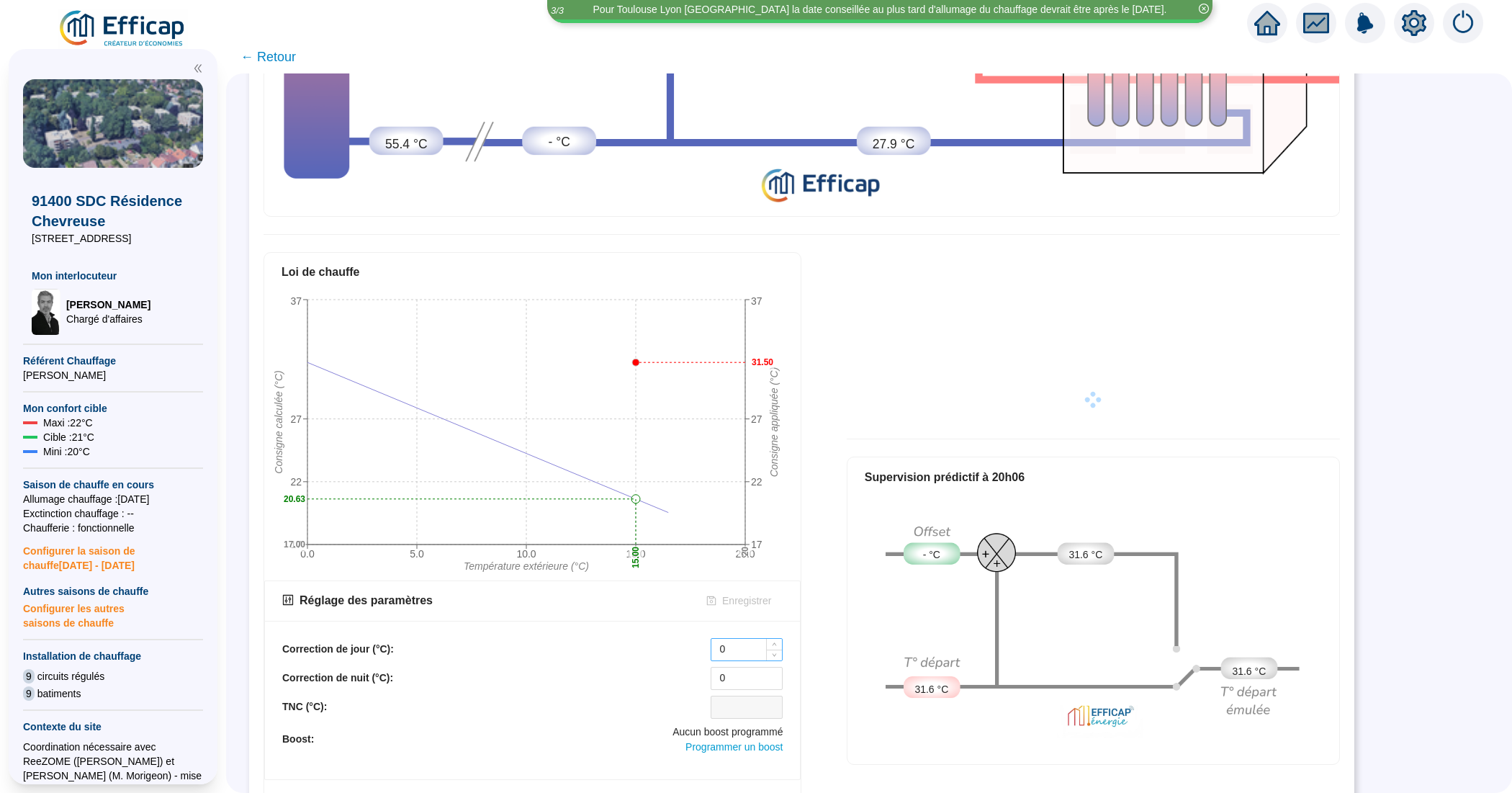
scroll to position [502, 0]
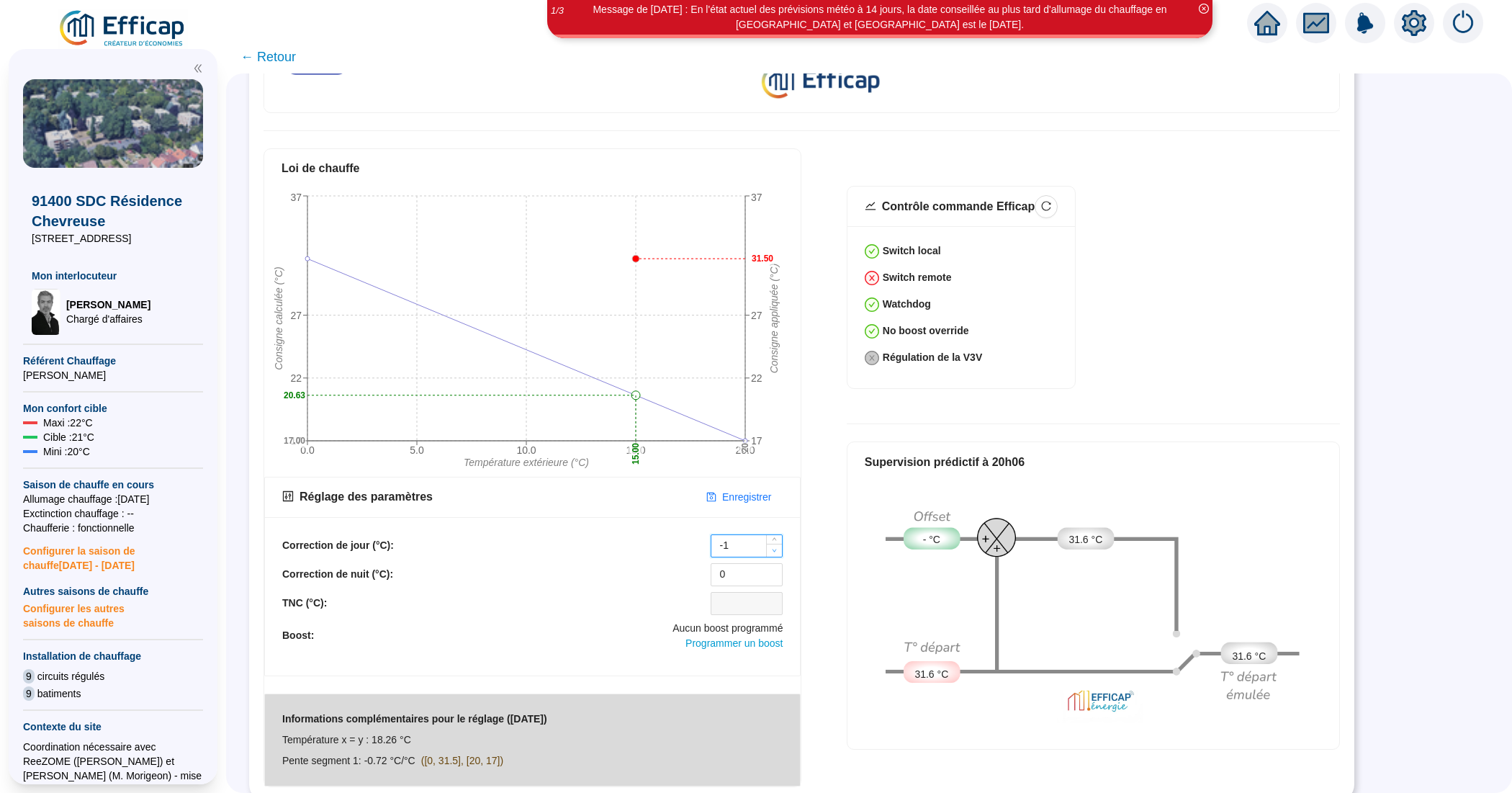
click at [774, 548] on icon "down" at bounding box center [774, 551] width 5 height 5
type input "0"
click at [774, 539] on icon "up" at bounding box center [774, 541] width 5 height 5
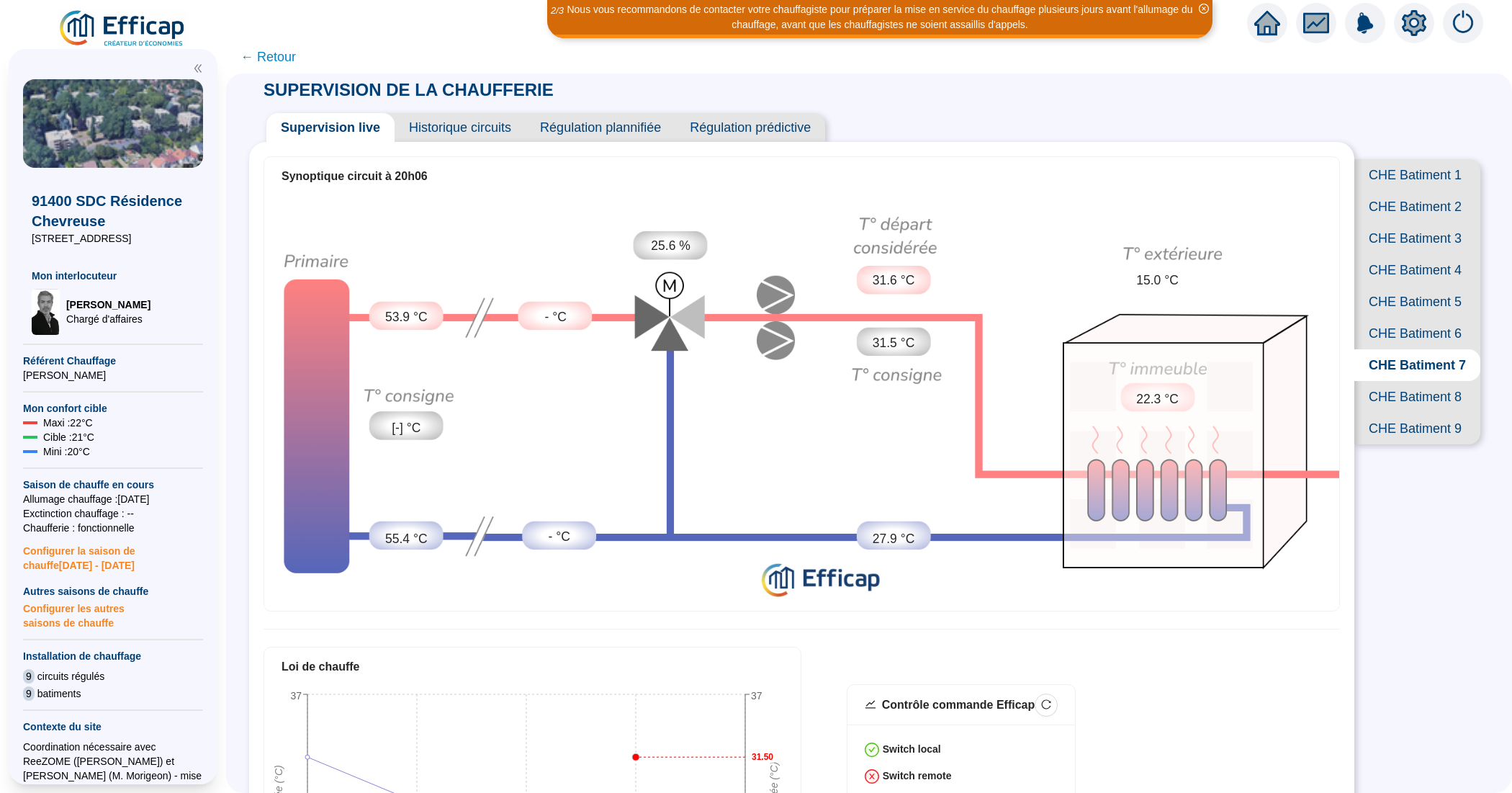
scroll to position [0, 0]
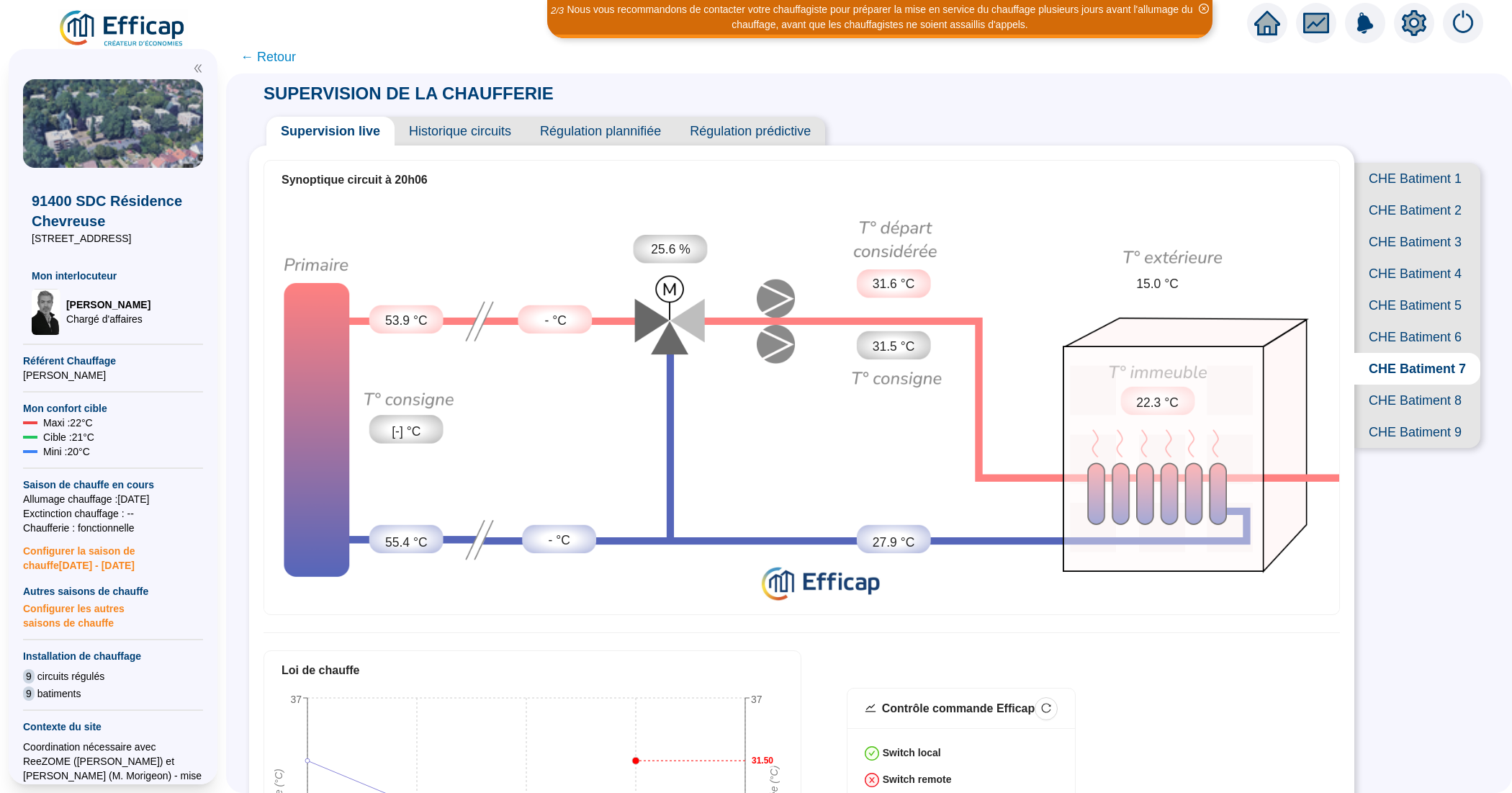
click at [1398, 416] on span "CHE Batiment 8" at bounding box center [1418, 400] width 126 height 31
click at [1392, 385] on span "CHE Batiment 7" at bounding box center [1418, 368] width 126 height 31
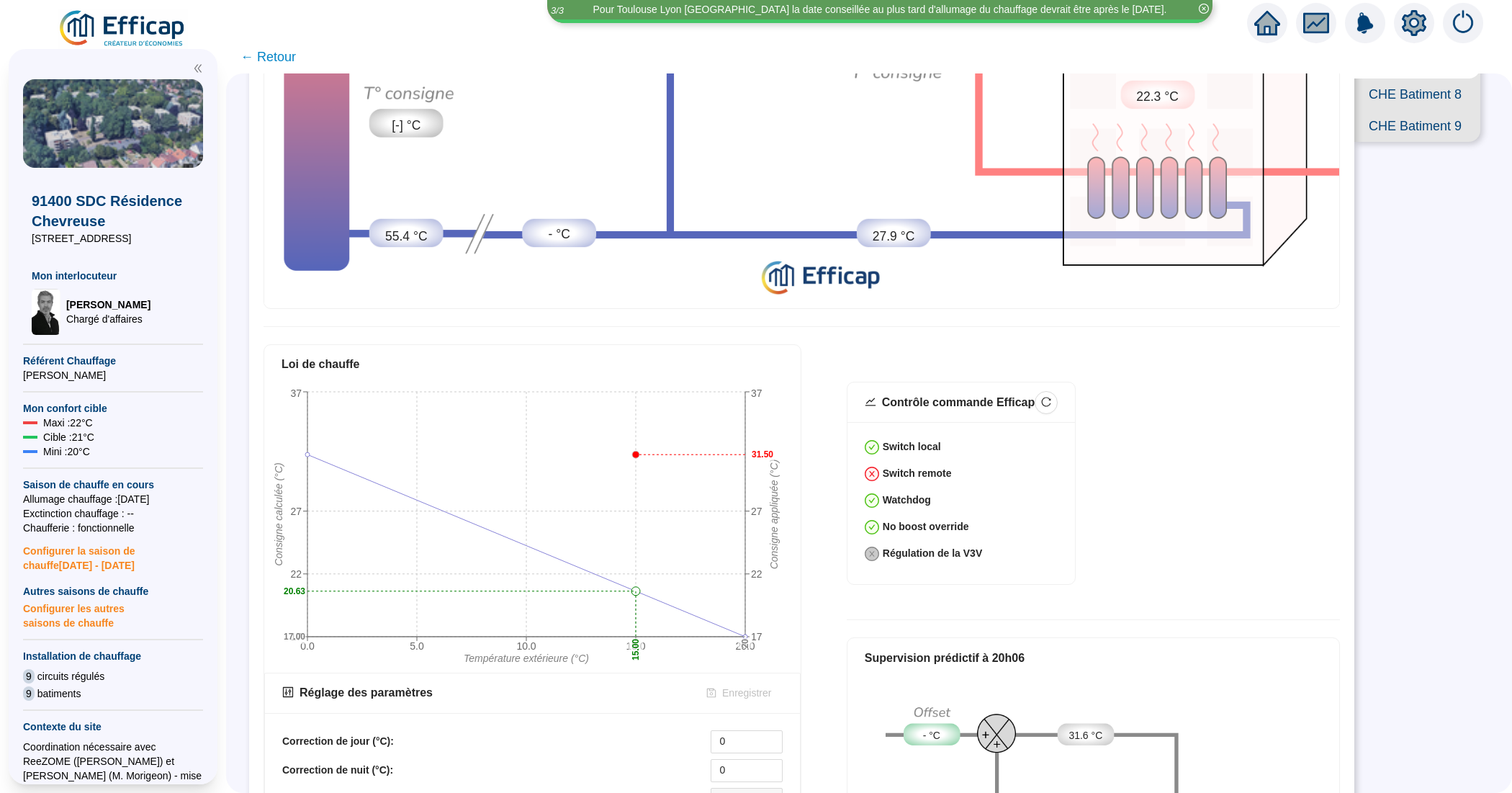
scroll to position [450, 0]
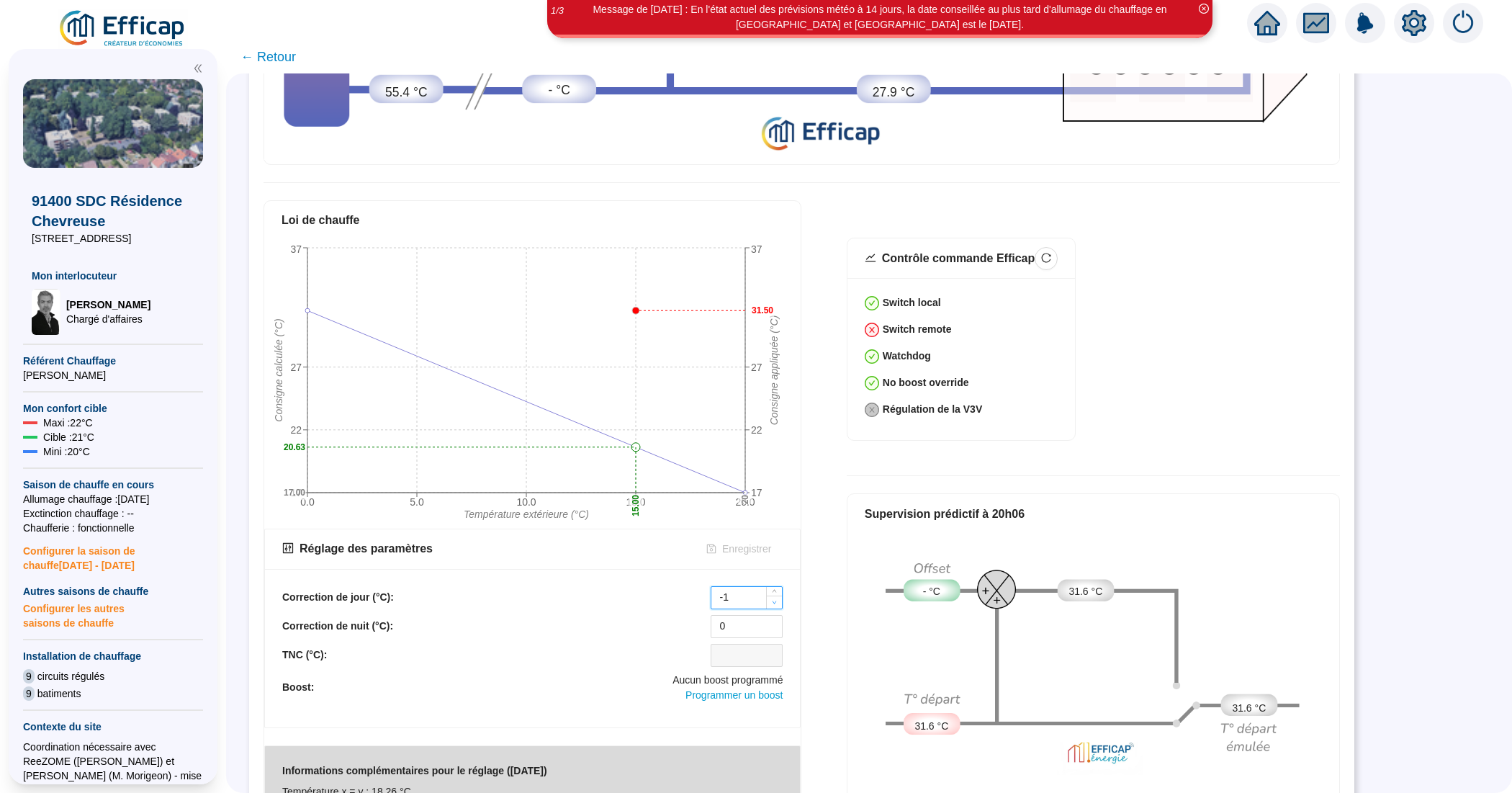
click at [774, 600] on icon "down" at bounding box center [774, 602] width 5 height 5
click at [776, 590] on icon "up" at bounding box center [774, 593] width 5 height 5
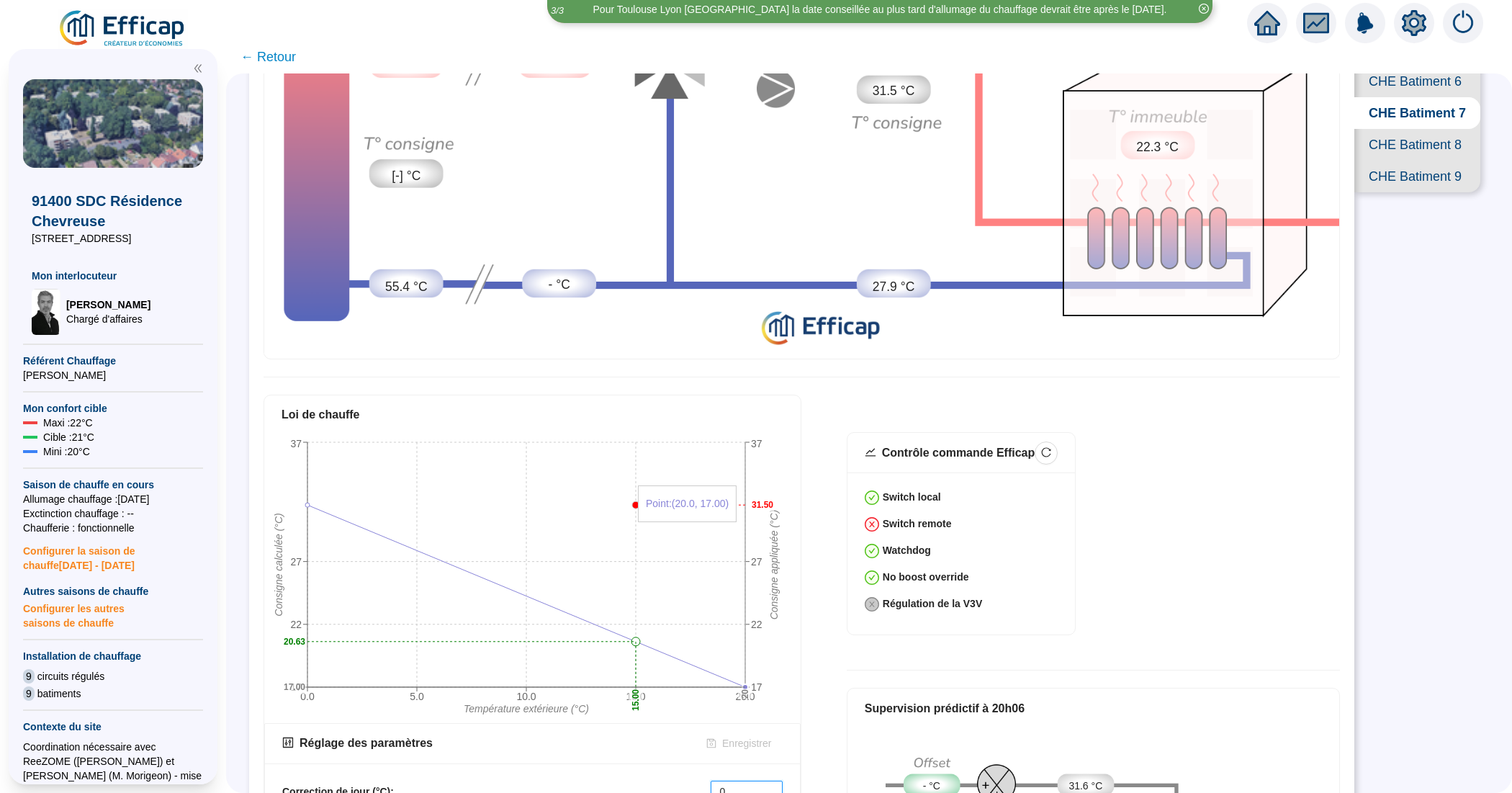
scroll to position [360, 0]
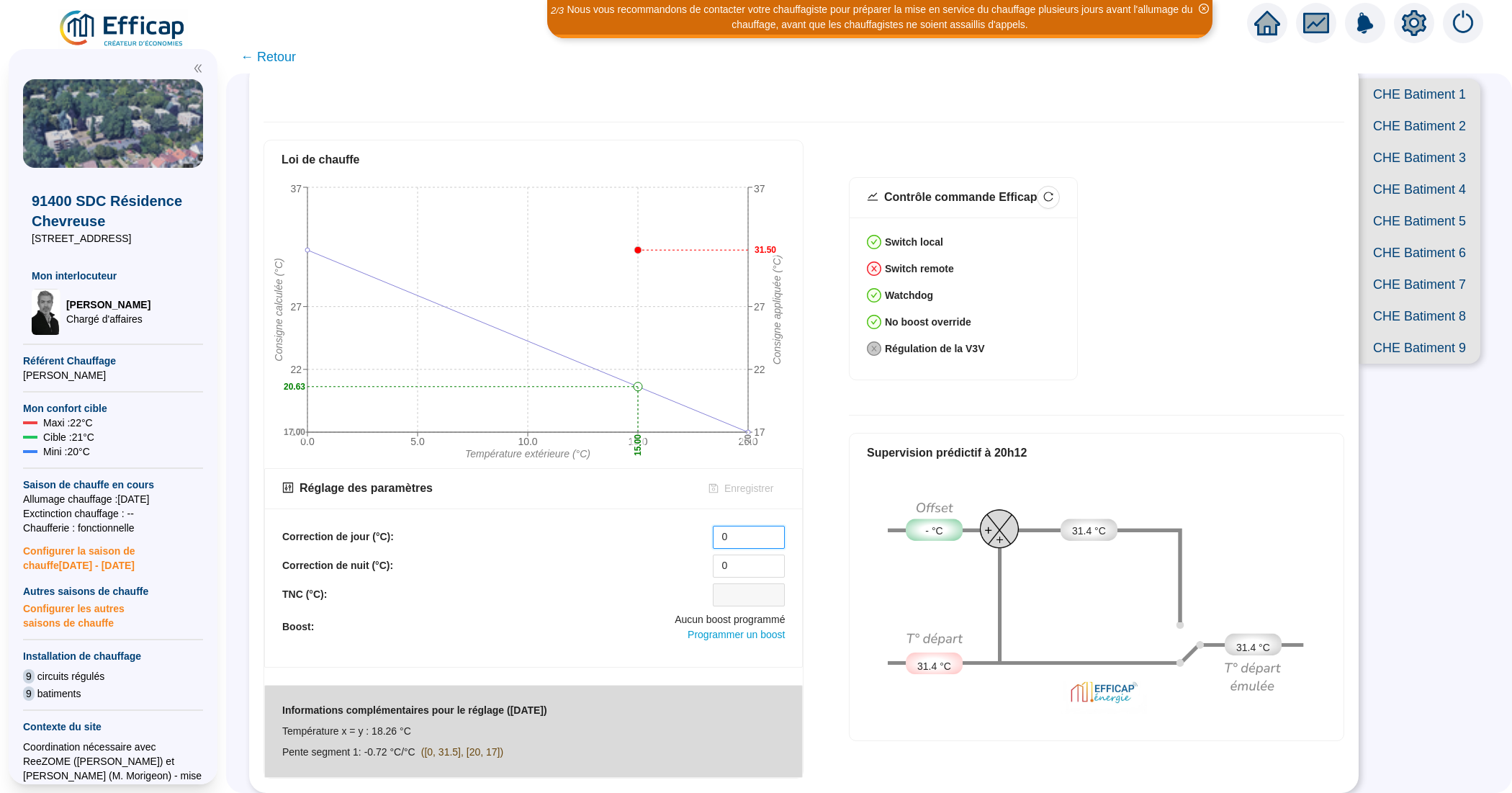
scroll to position [505, 0]
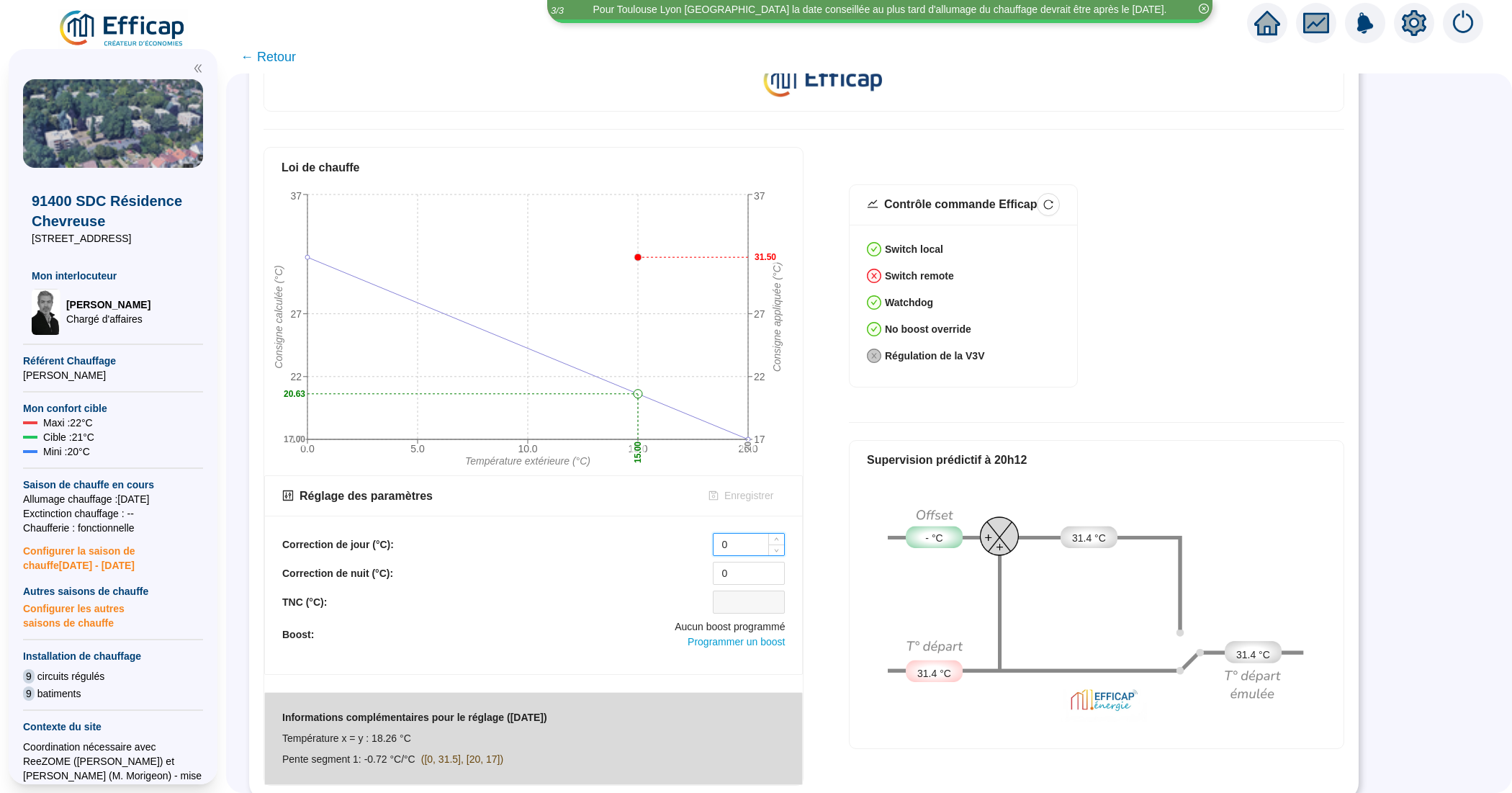
drag, startPoint x: 758, startPoint y: 537, endPoint x: 718, endPoint y: 540, distance: 40.1
click at [718, 540] on input "0" at bounding box center [749, 544] width 71 height 21
click at [776, 546] on icon "down" at bounding box center [777, 549] width 5 height 5
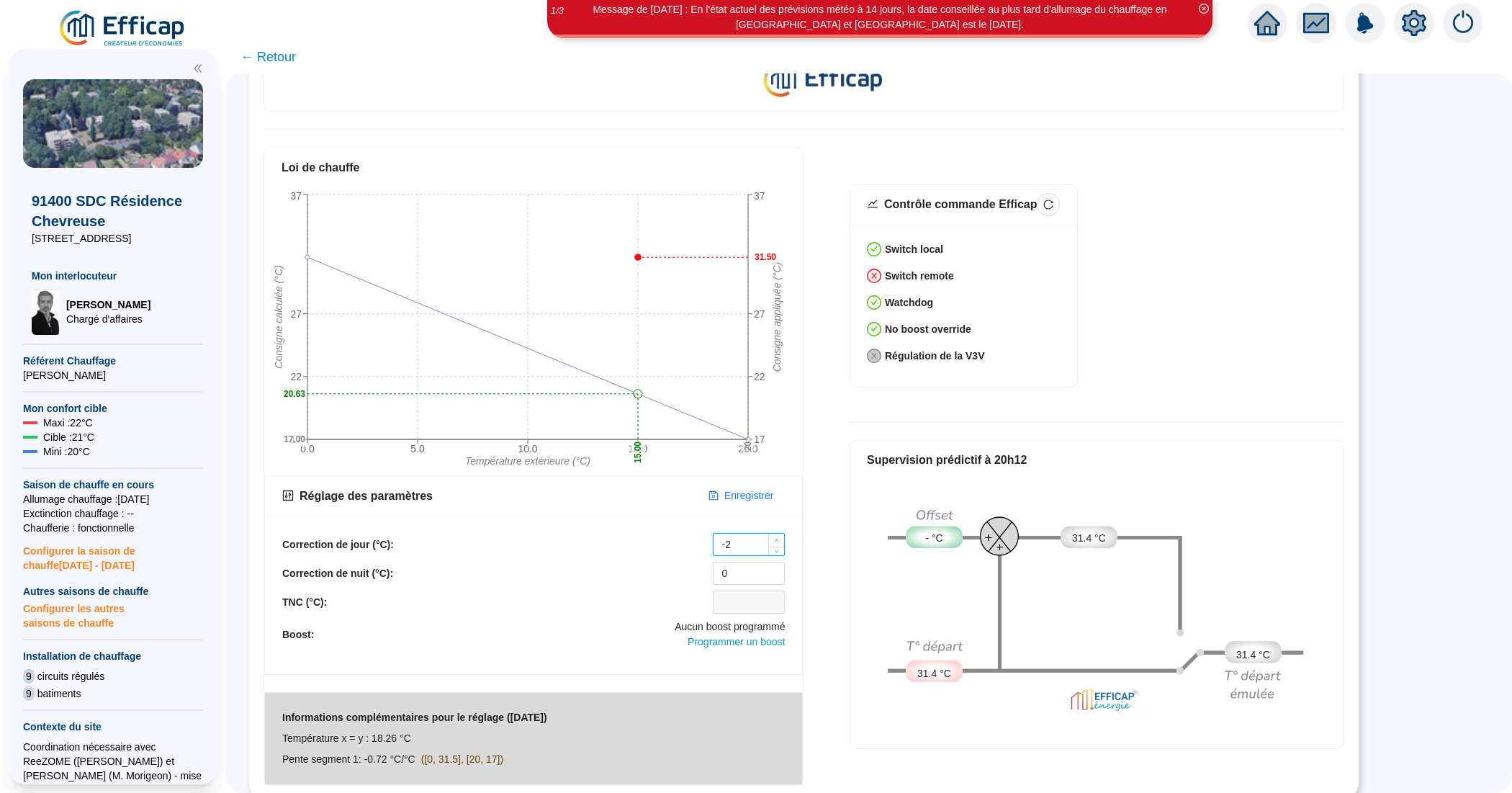
click at [778, 533] on div at bounding box center [776, 544] width 16 height 21
click at [778, 538] on icon "up" at bounding box center [777, 540] width 5 height 5
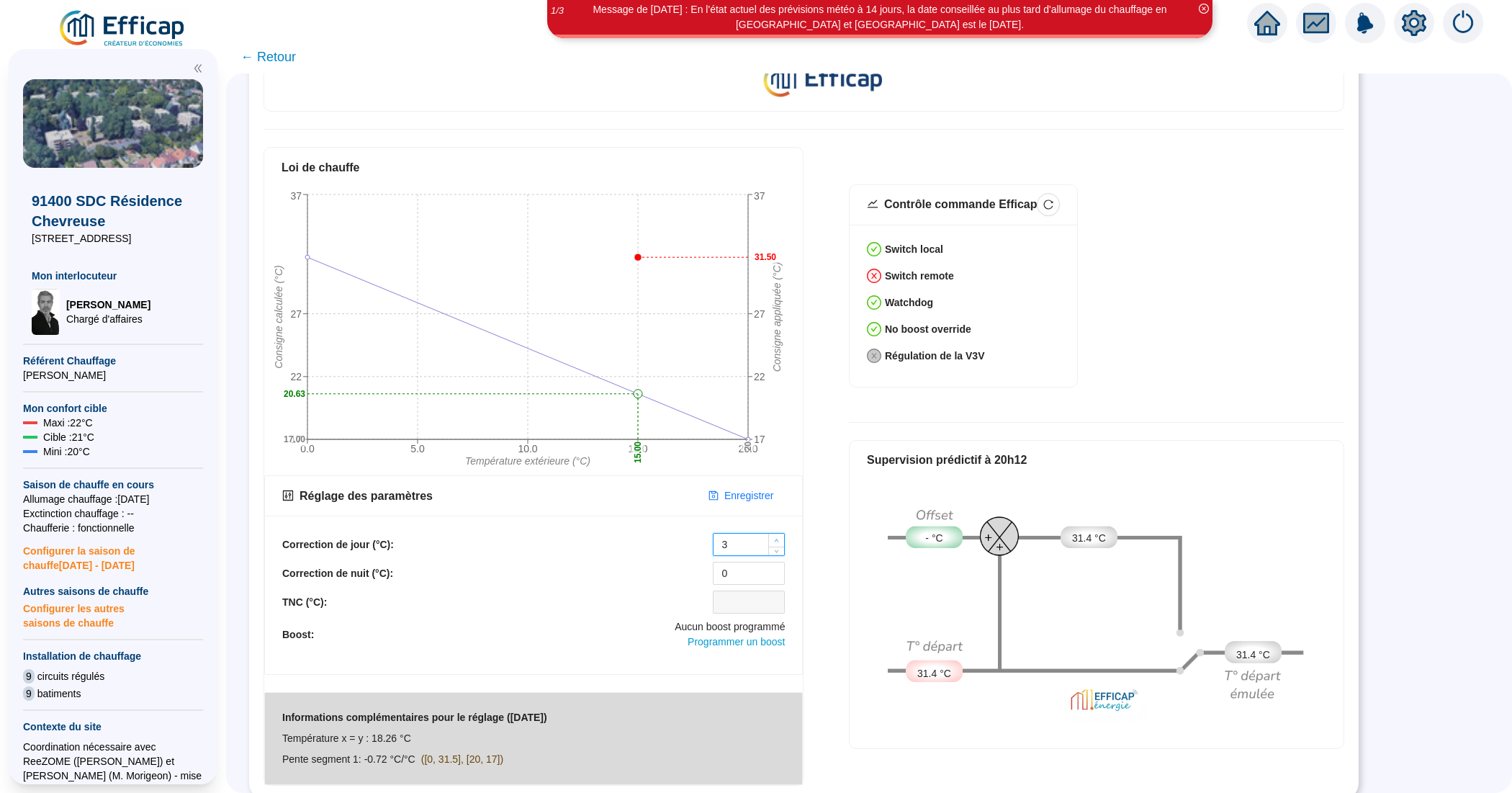
click at [778, 538] on icon "up" at bounding box center [777, 540] width 5 height 5
type input "5"
click at [778, 538] on icon "up" at bounding box center [777, 540] width 5 height 5
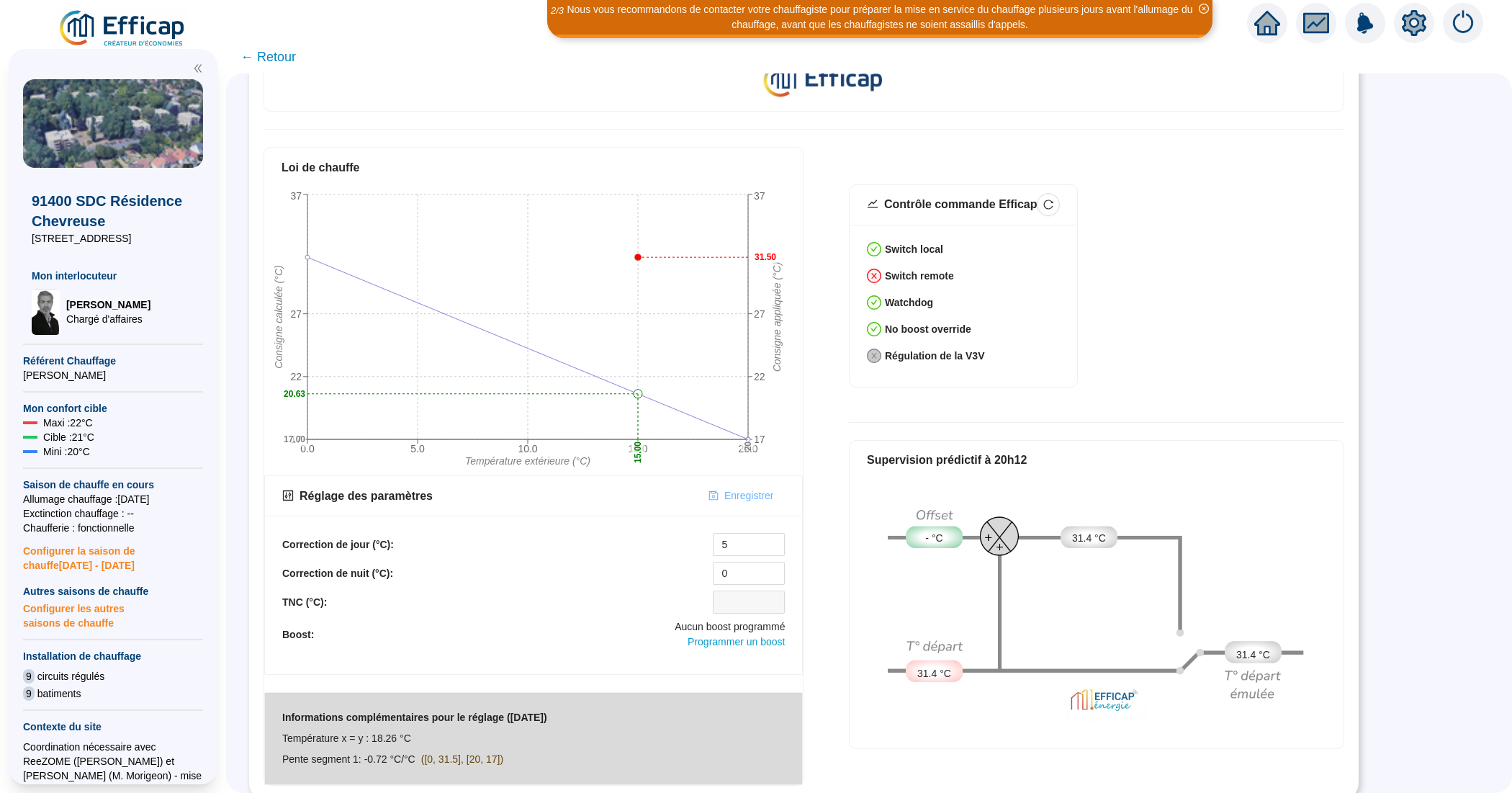
click at [745, 488] on span "Enregistrer" at bounding box center [749, 496] width 49 height 15
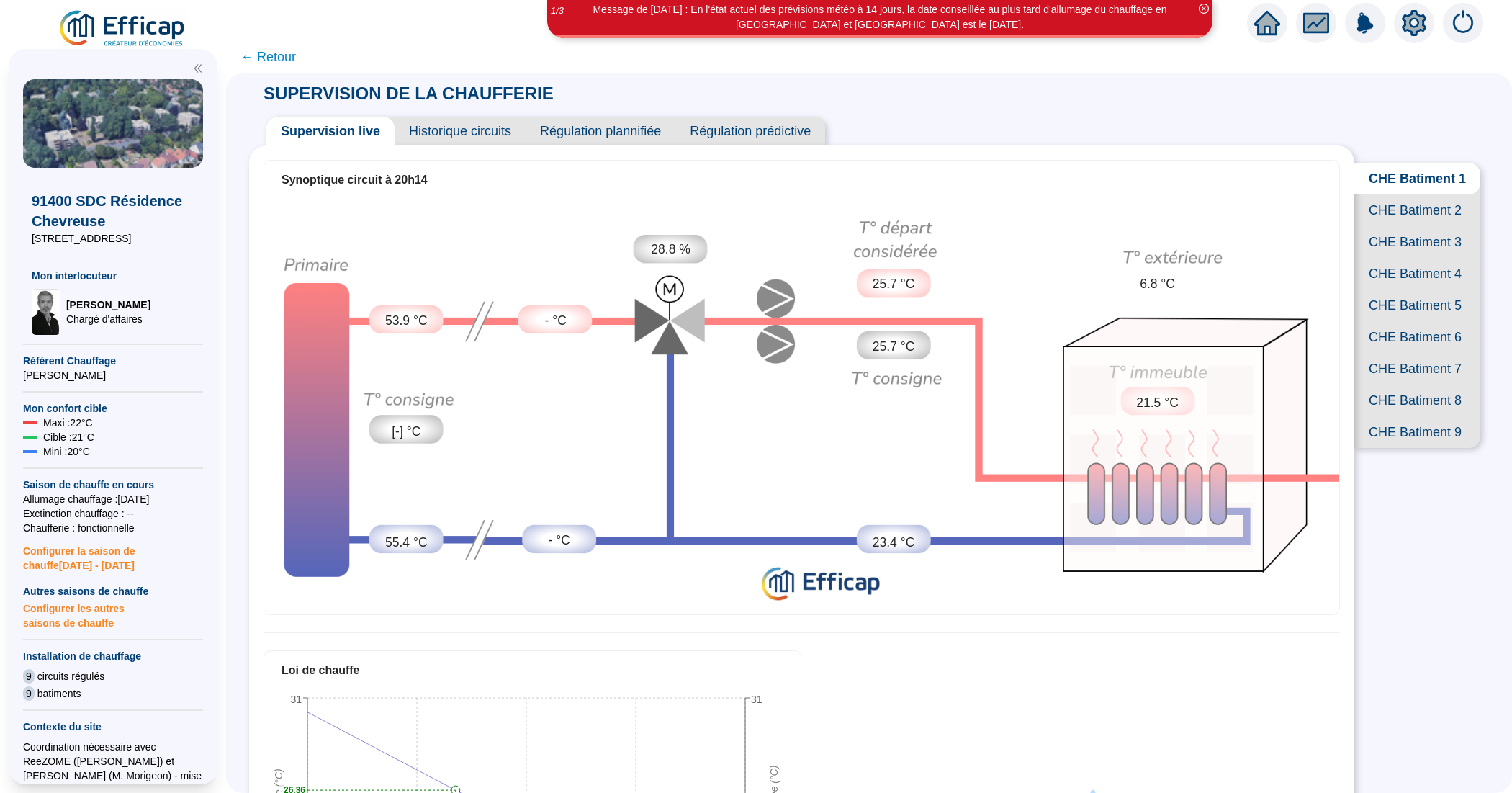
click at [1389, 385] on span "CHE Batiment 7" at bounding box center [1418, 368] width 126 height 31
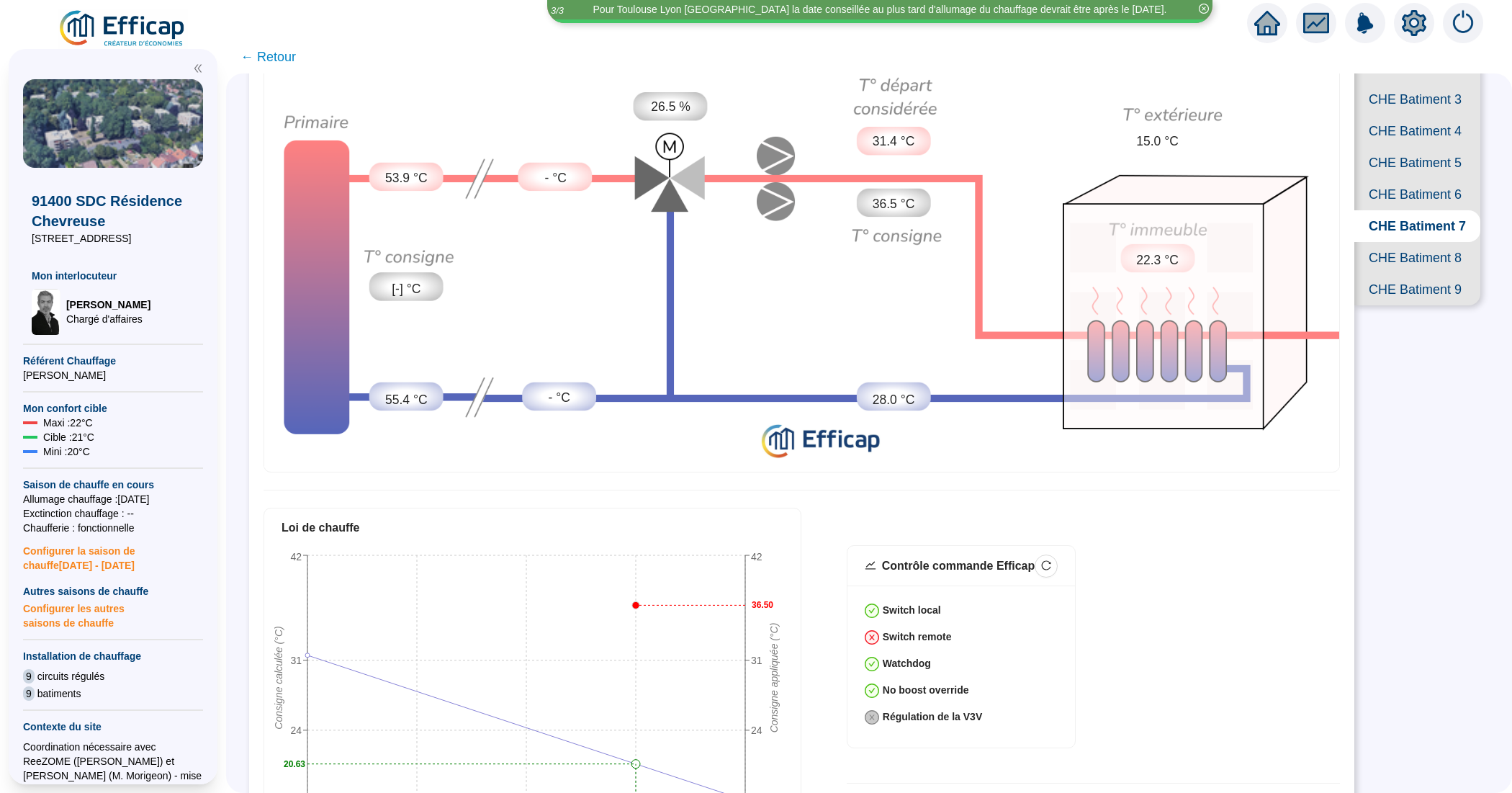
scroll to position [142, 0]
